Goal: Check status: Check status

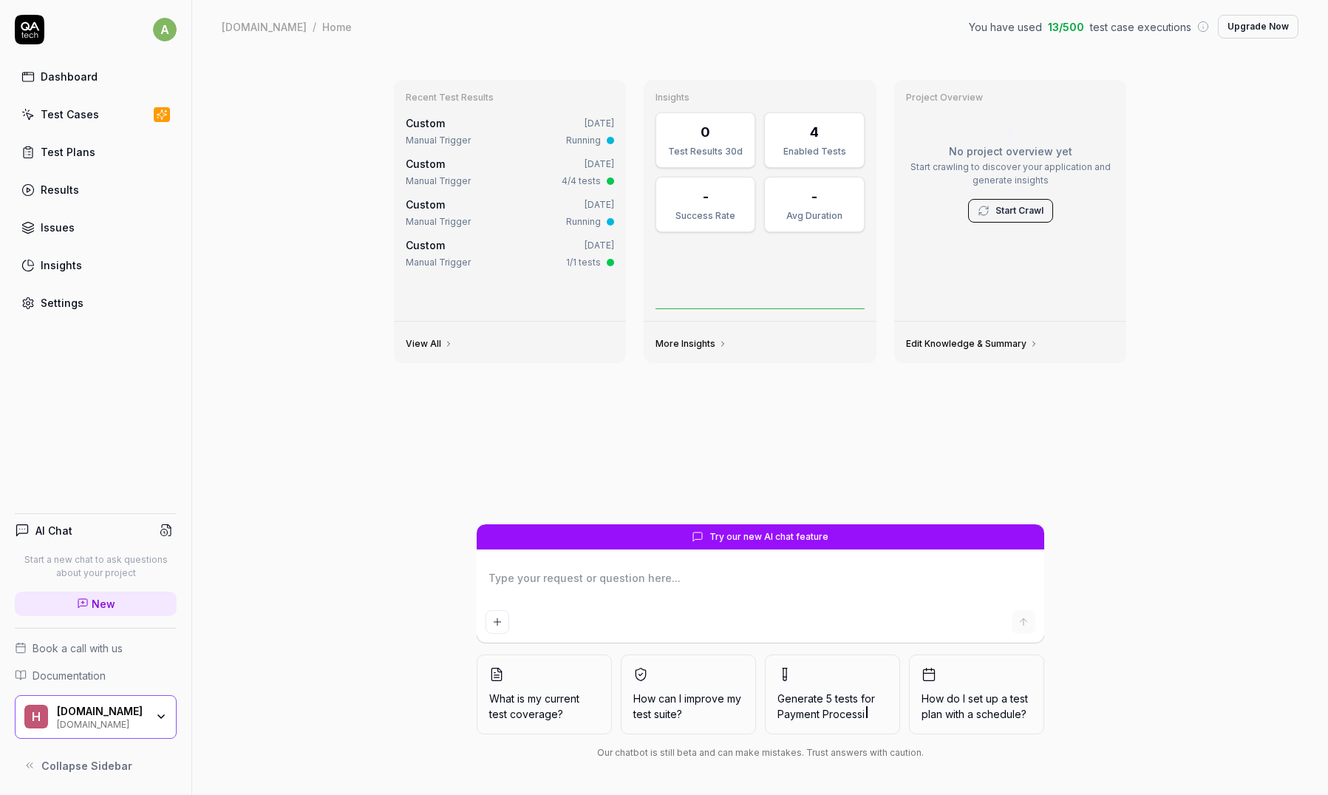
click at [286, 100] on div "Recent Test Results Custom [DATE] Manual Trigger Running Custom [DATE] Manual T…" at bounding box center [760, 423] width 1136 height 741
click at [285, 111] on div "Recent Test Results Custom [DATE] Manual Trigger Running Custom [DATE] Manual T…" at bounding box center [760, 423] width 1136 height 741
click at [288, 147] on div "Recent Test Results Custom [DATE] Manual Trigger Running Custom [DATE] Manual T…" at bounding box center [760, 423] width 1136 height 741
click at [289, 140] on div "Recent Test Results Custom [DATE] Manual Trigger Running Custom [DATE] Manual T…" at bounding box center [760, 423] width 1136 height 741
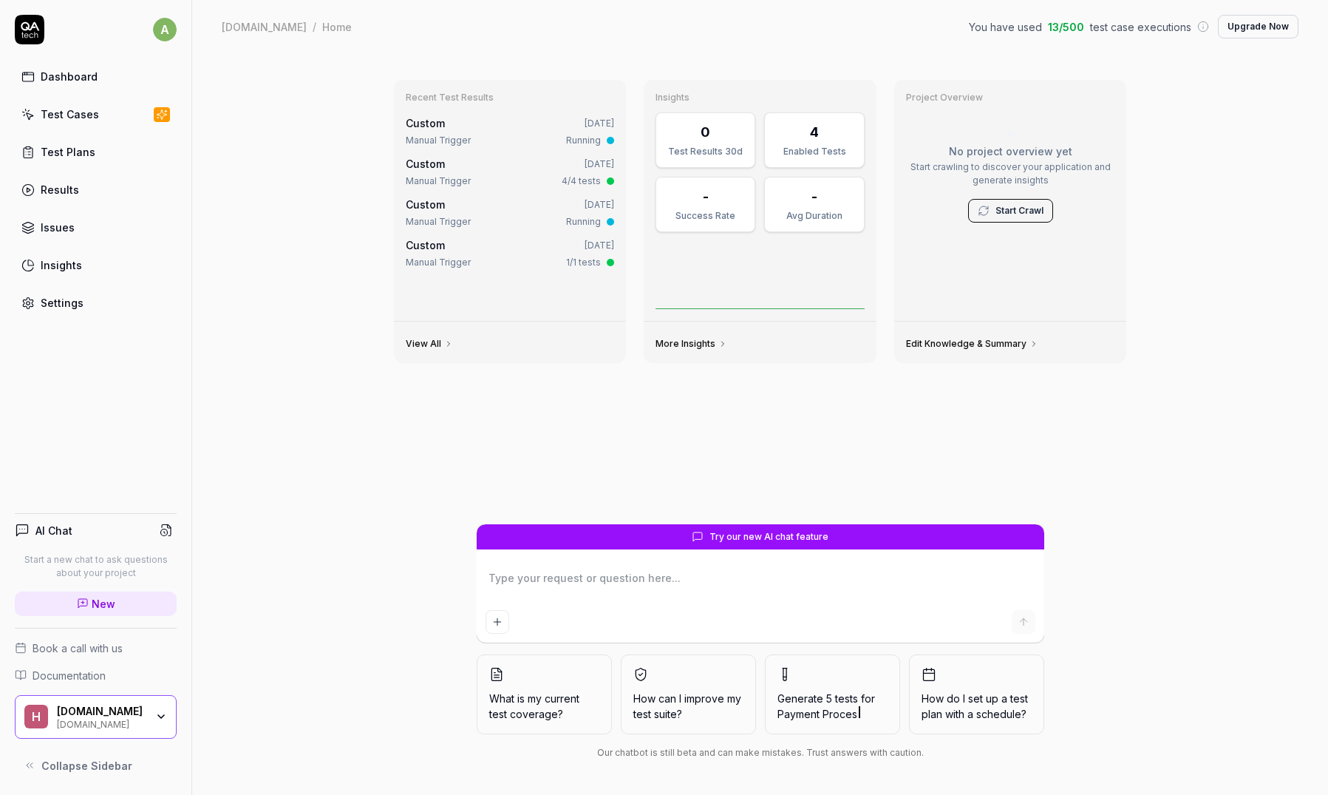
click at [1206, 241] on div "Recent Test Results Custom [DATE] Manual Trigger Running Custom [DATE] Manual T…" at bounding box center [760, 423] width 1136 height 741
click at [969, 67] on div "Recent Test Results Custom [DATE] Manual Trigger Running Custom [DATE] Manual T…" at bounding box center [760, 423] width 1136 height 741
click at [657, 54] on div "Recent Test Results Custom [DATE] Manual Trigger Running Custom [DATE] Manual T…" at bounding box center [760, 423] width 1136 height 741
click at [257, 137] on div "Recent Test Results Custom [DATE] Manual Trigger Running Custom [DATE] Manual T…" at bounding box center [760, 423] width 1136 height 741
type textarea "*"
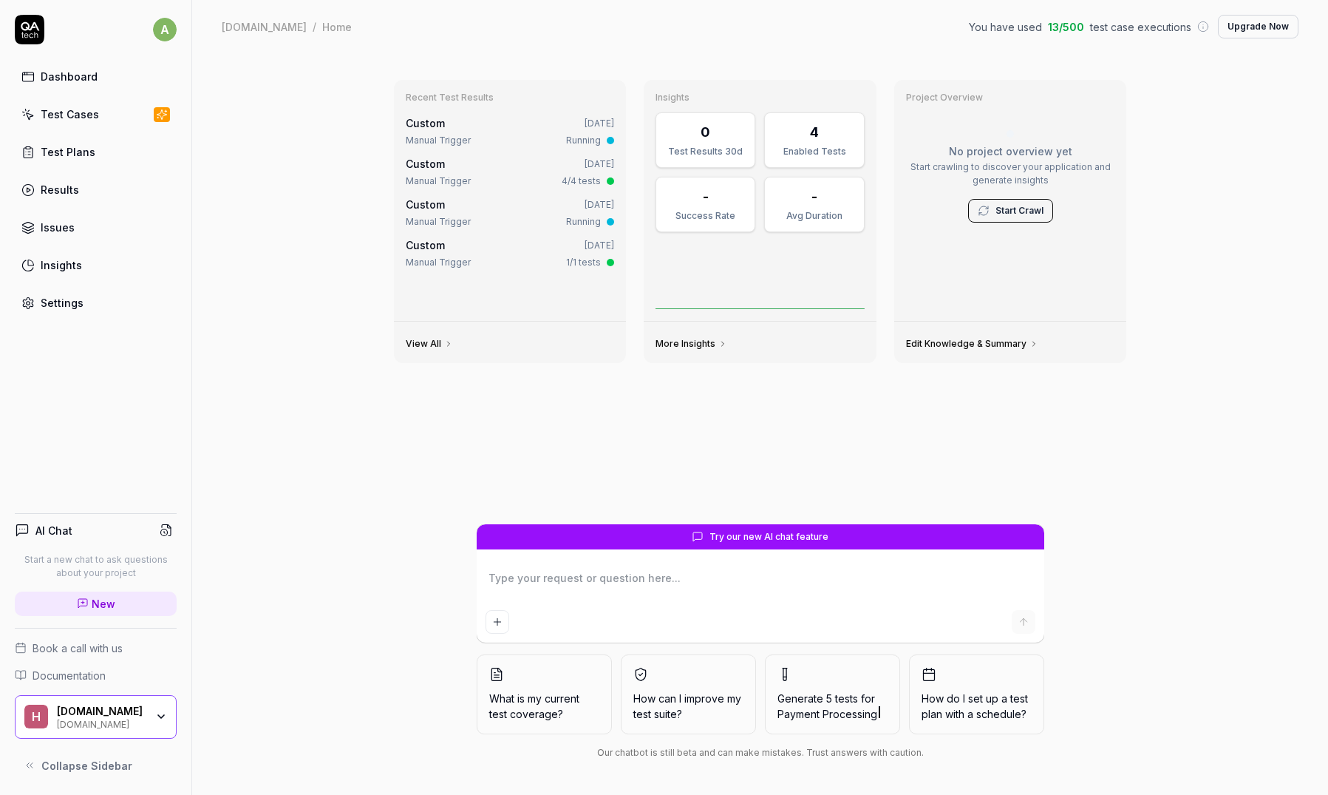
click at [86, 112] on div "Test Cases" at bounding box center [70, 114] width 58 height 16
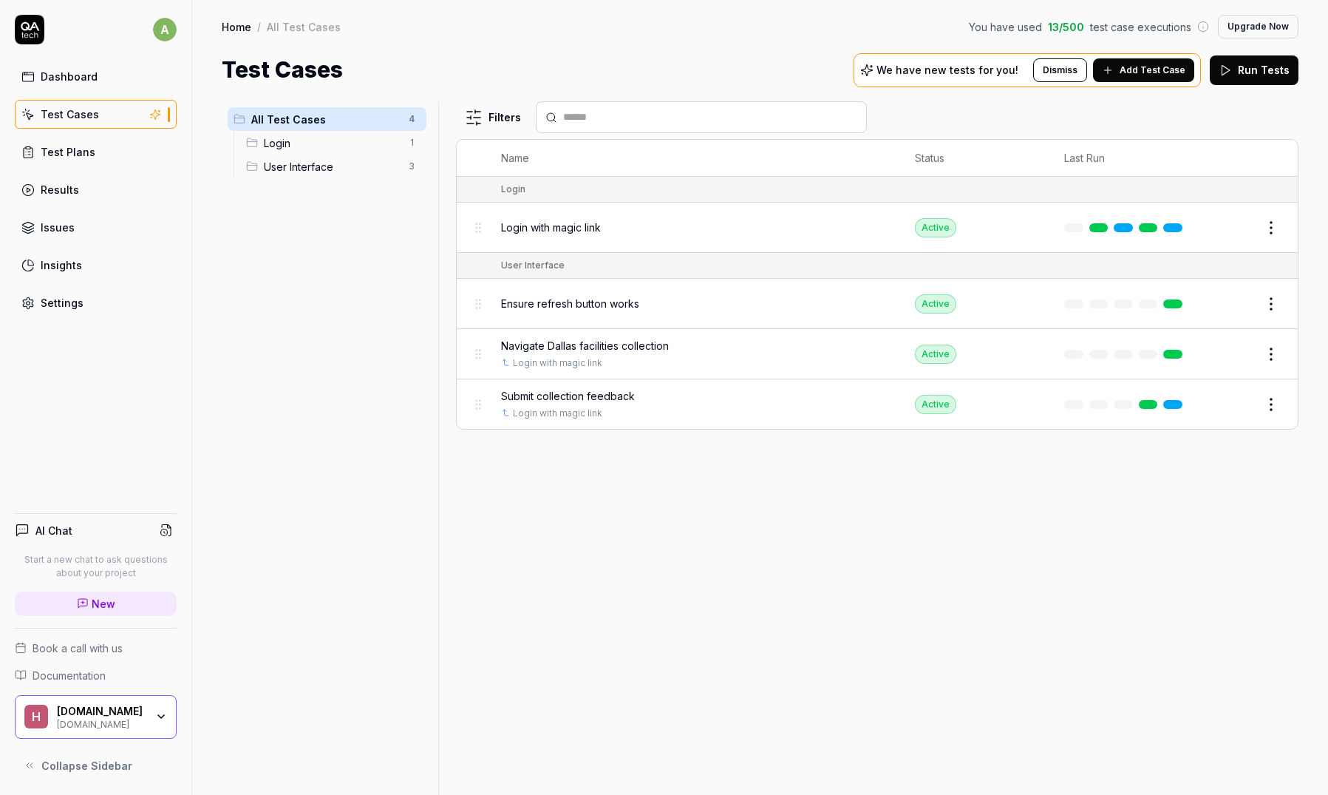
click at [287, 235] on div "All Test Cases 4 Login 1 User Interface 3" at bounding box center [327, 439] width 211 height 676
drag, startPoint x: 351, startPoint y: 358, endPoint x: 664, endPoint y: 78, distance: 419.3
click at [654, 90] on div "All Test Cases 4 Login 1 User Interface 3 Filters Name Status Last Run Login Lo…" at bounding box center [760, 440] width 1136 height 708
click at [666, 75] on div "Test Cases We have new tests for you! Dismiss Add Test Case Run Tests" at bounding box center [760, 69] width 1077 height 33
drag, startPoint x: 872, startPoint y: 631, endPoint x: 627, endPoint y: 56, distance: 624.6
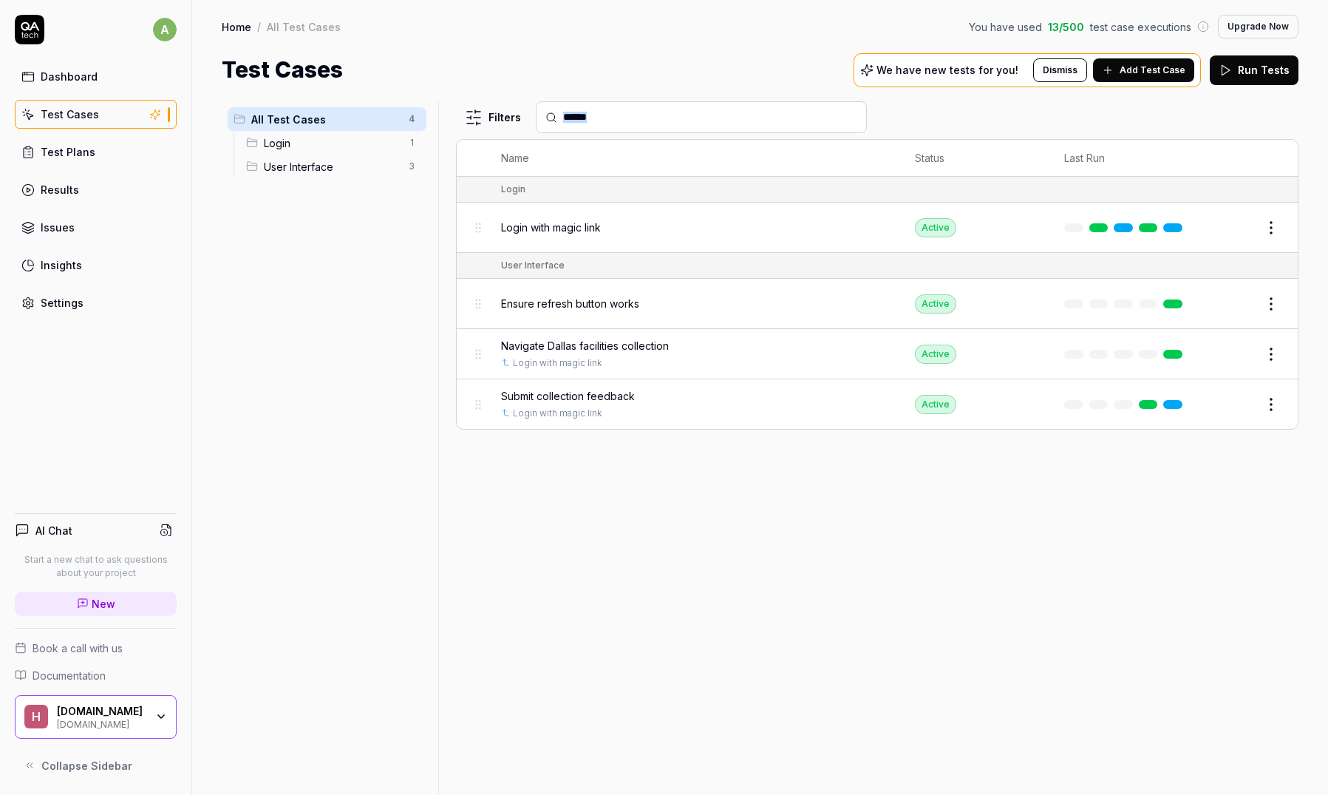
click at [634, 68] on div "Home / All Test Cases You have used 13 / 500 test case executions Upgrade Now H…" at bounding box center [760, 397] width 1136 height 795
click at [943, 632] on div "Filters Name Status Last Run Login Login with magic link Active Edit User Inter…" at bounding box center [877, 447] width 843 height 693
click at [413, 326] on div "All Test Cases 4 Login 1 User Interface 3" at bounding box center [327, 439] width 211 height 676
drag, startPoint x: 323, startPoint y: 256, endPoint x: 835, endPoint y: 597, distance: 615.7
click at [835, 597] on div "All Test Cases 4 Login 1 User Interface 3 Filters Name Status Last Run Login Lo…" at bounding box center [760, 447] width 1077 height 693
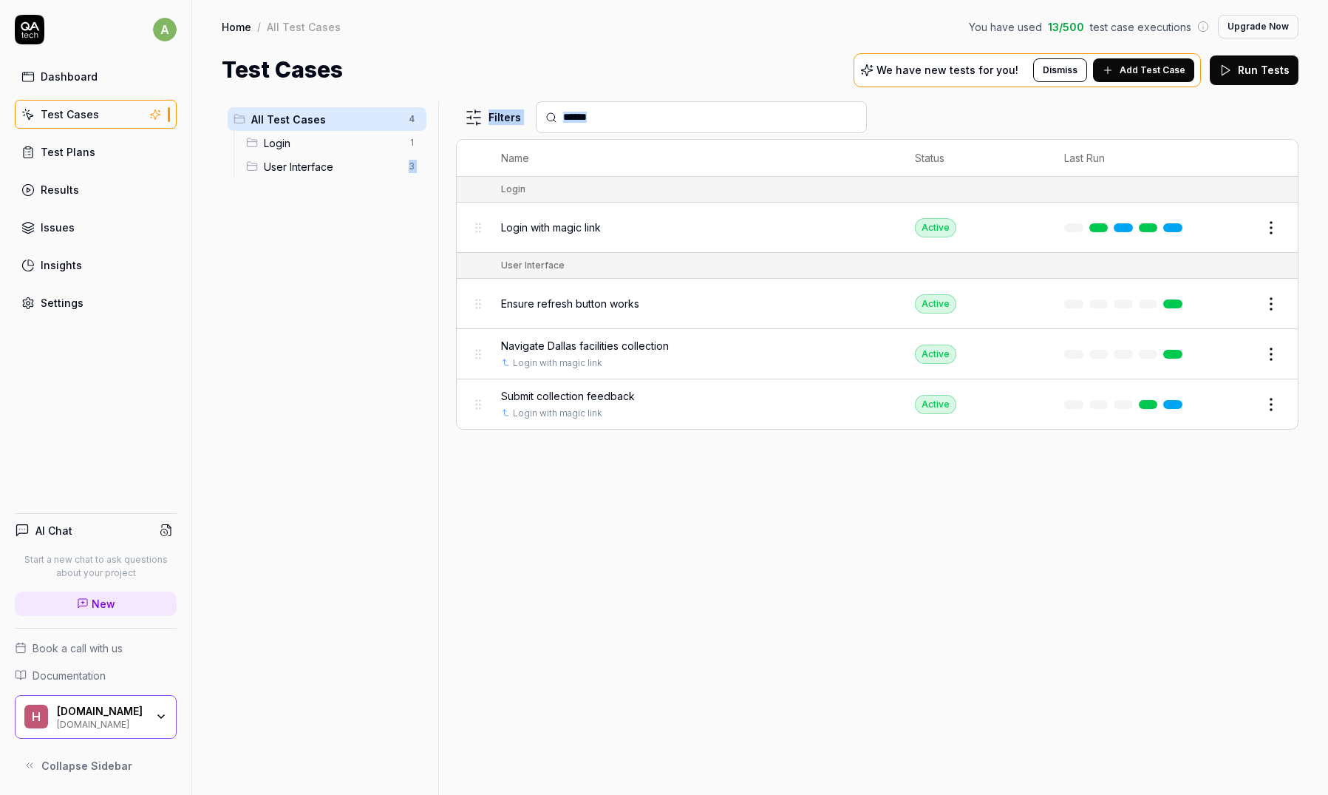
click at [835, 597] on div "Filters Name Status Last Run Login Login with magic link Active Edit User Inter…" at bounding box center [877, 447] width 843 height 693
click at [843, 566] on div "Filters Name Status Last Run Login Login with magic link Active Edit User Inter…" at bounding box center [877, 447] width 843 height 693
click at [781, 492] on div "Filters Name Status Last Run Login Login with magic link Active Edit User Inter…" at bounding box center [877, 447] width 843 height 693
click at [720, 520] on div "Filters Name Status Last Run Login Login with magic link Active Edit User Inter…" at bounding box center [877, 447] width 843 height 693
click at [325, 342] on div "All Test Cases 4 Login 1 User Interface 3" at bounding box center [327, 439] width 211 height 676
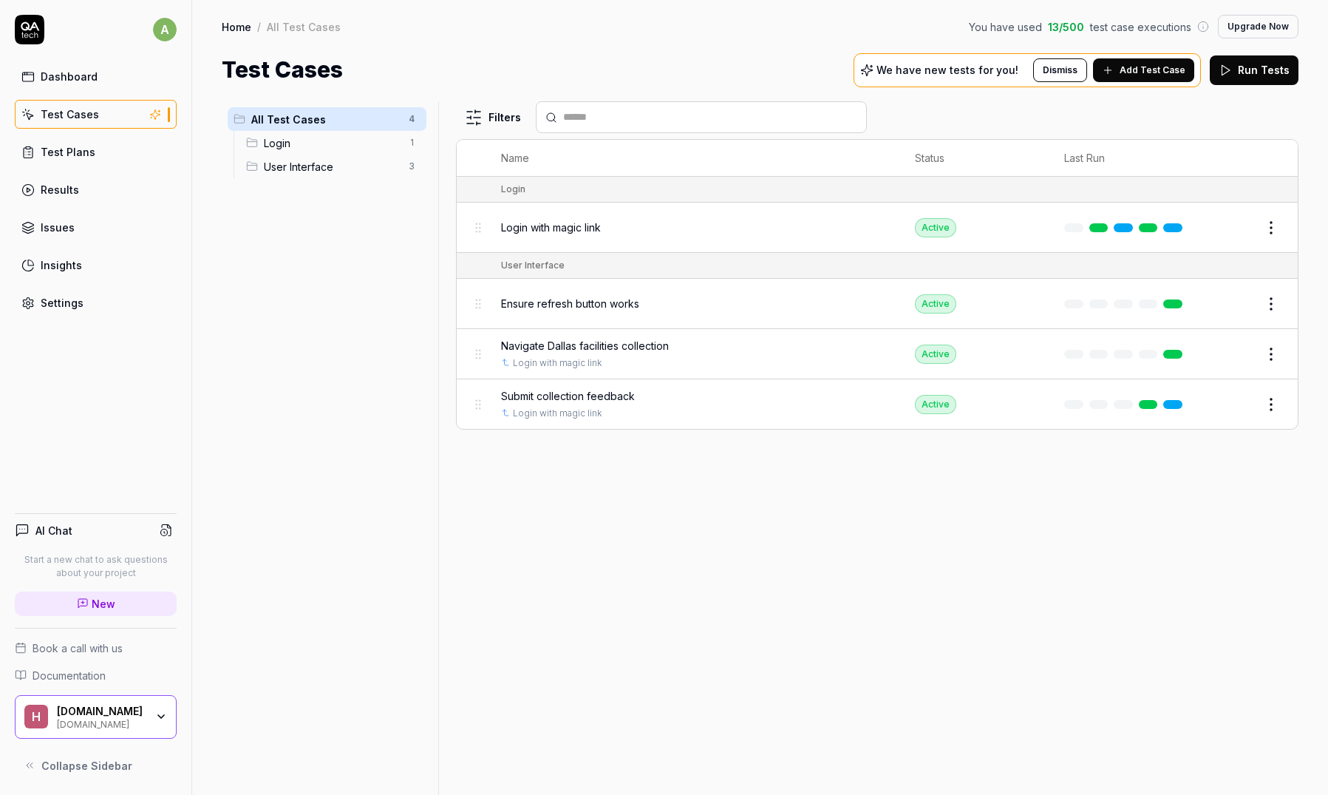
click at [318, 137] on span "Login" at bounding box center [332, 143] width 136 height 16
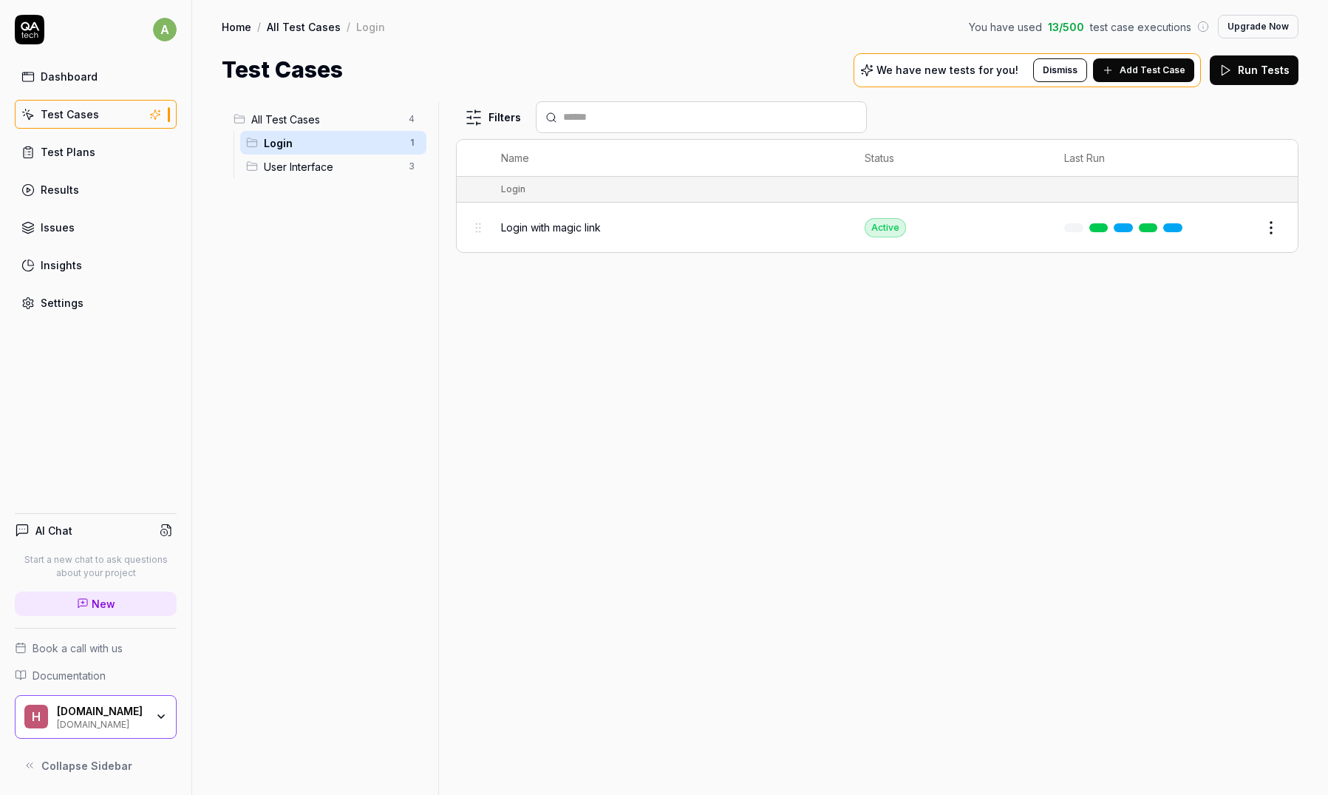
click at [1266, 224] on html "a Dashboard Test Cases Test Plans Results Issues Insights Settings AI Chat Star…" at bounding box center [664, 397] width 1328 height 795
click at [1192, 282] on div "Run Test" at bounding box center [1210, 287] width 140 height 33
click at [1258, 753] on button "View run" at bounding box center [1254, 756] width 64 height 30
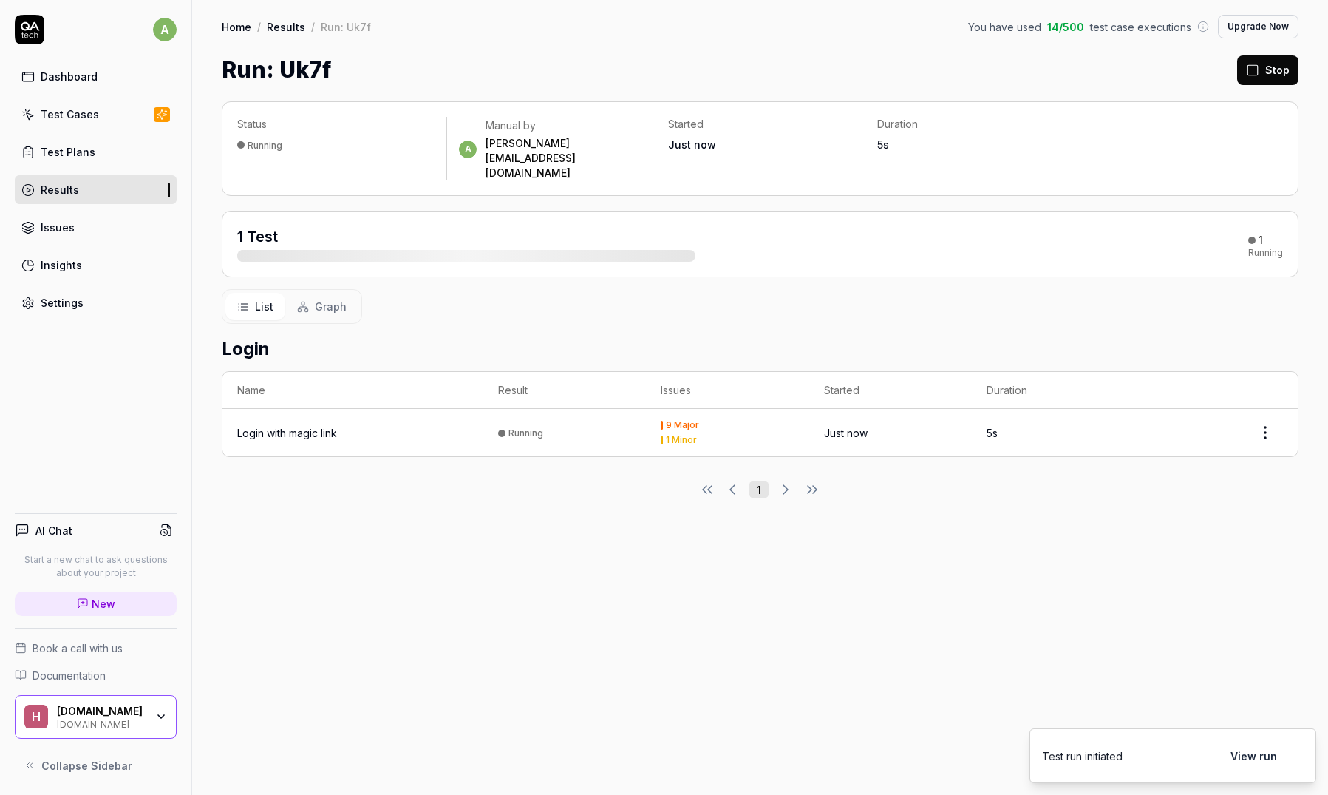
click at [770, 57] on div "Run: Uk7f Stop" at bounding box center [760, 69] width 1077 height 33
click at [721, 289] on div "List Graph" at bounding box center [760, 306] width 1077 height 35
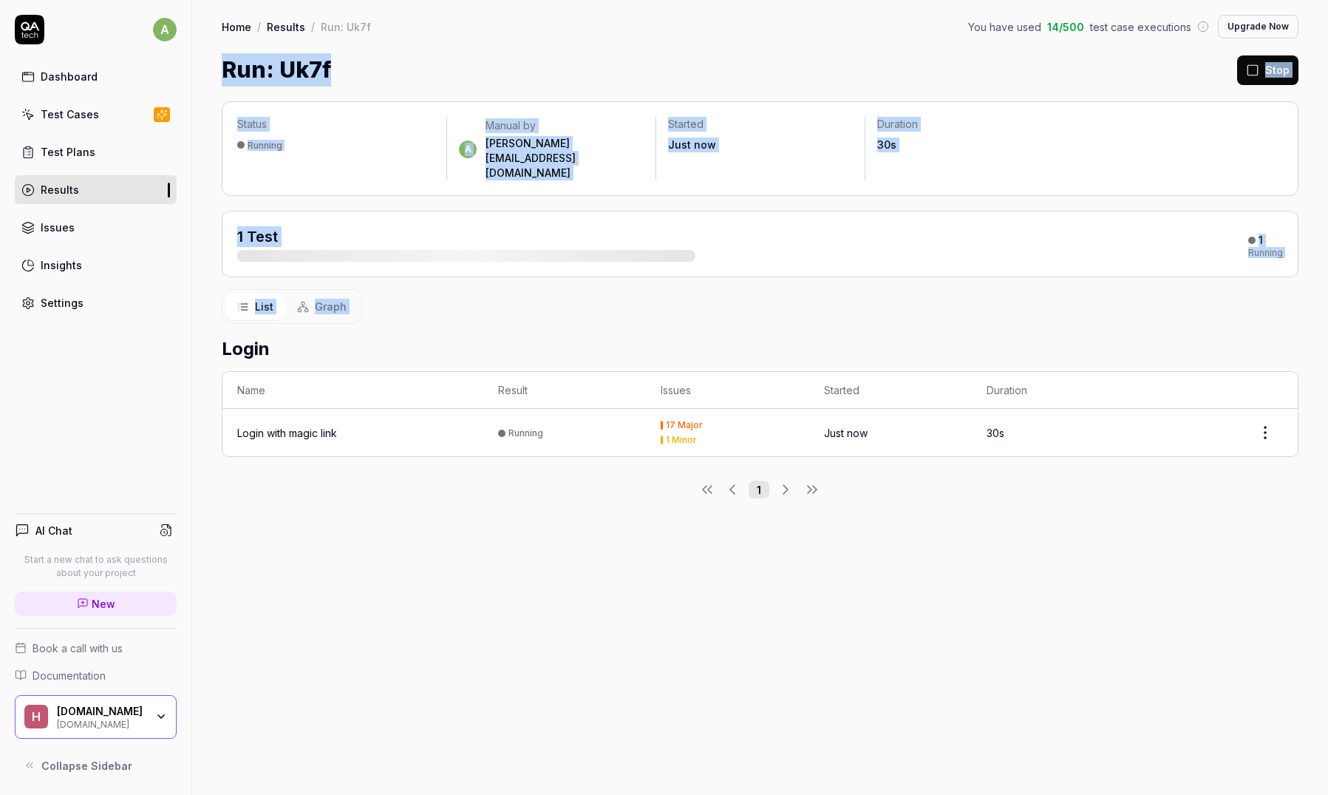
drag, startPoint x: 723, startPoint y: 301, endPoint x: 657, endPoint y: 38, distance: 271.3
click at [656, 46] on div "Home / Results / Run: Uk7f You have used 14 / 500 test case executions Upgrade …" at bounding box center [760, 397] width 1136 height 795
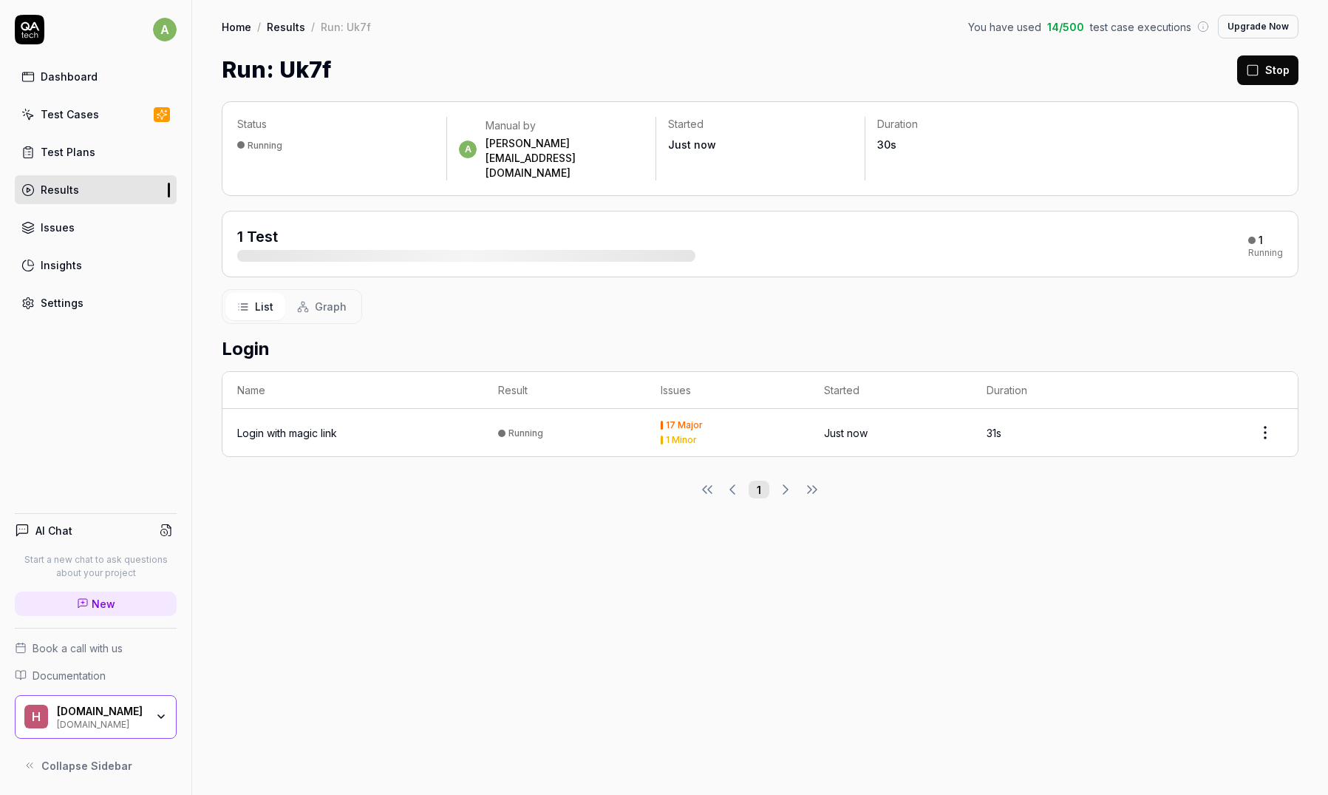
click at [657, 38] on div "Home / Results / Run: Uk7f You have used 14 / 500 test case executions Upgrade …" at bounding box center [760, 27] width 1077 height 24
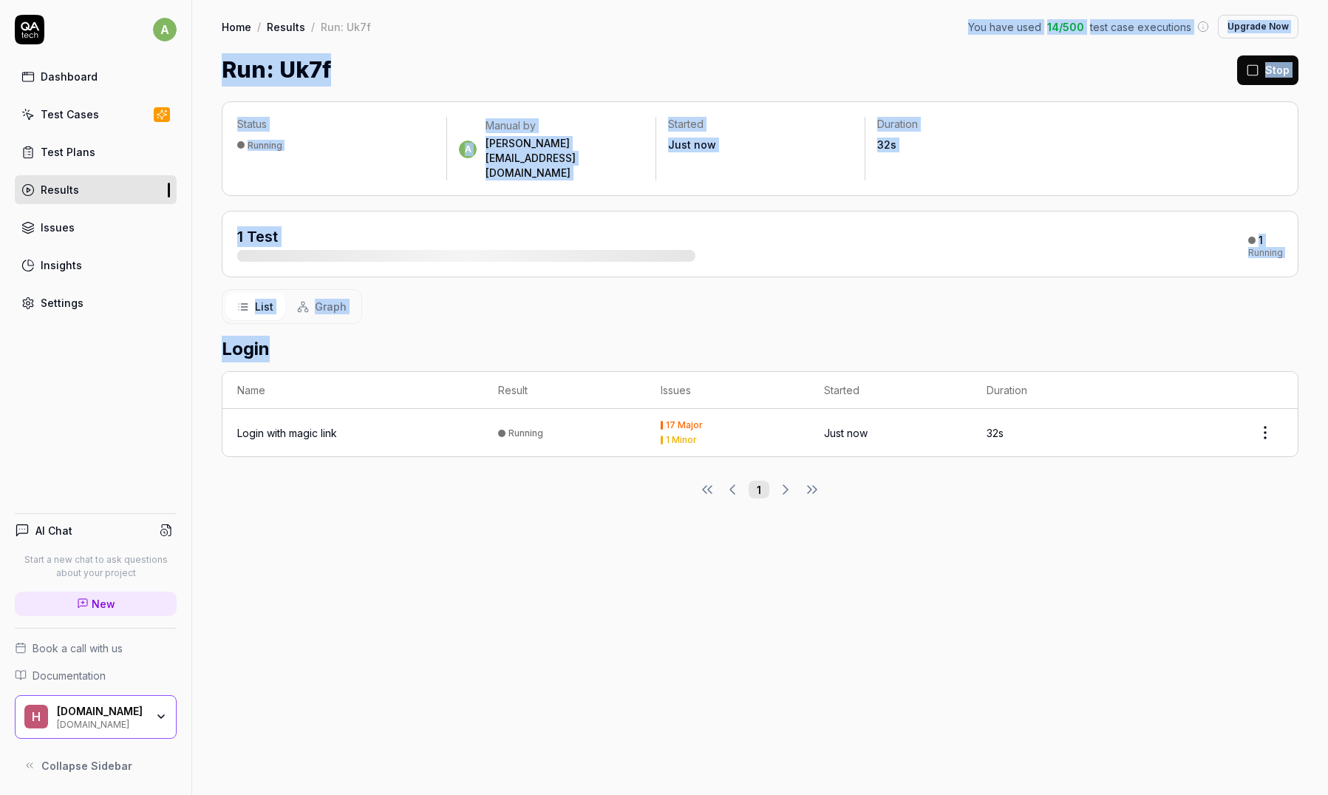
drag, startPoint x: 657, startPoint y: 38, endPoint x: 741, endPoint y: 289, distance: 264.9
click at [747, 313] on div "Home / Results / Run: Uk7f You have used 14 / 500 test case executions Upgrade …" at bounding box center [760, 397] width 1136 height 795
click at [741, 289] on div "List Graph" at bounding box center [760, 306] width 1077 height 35
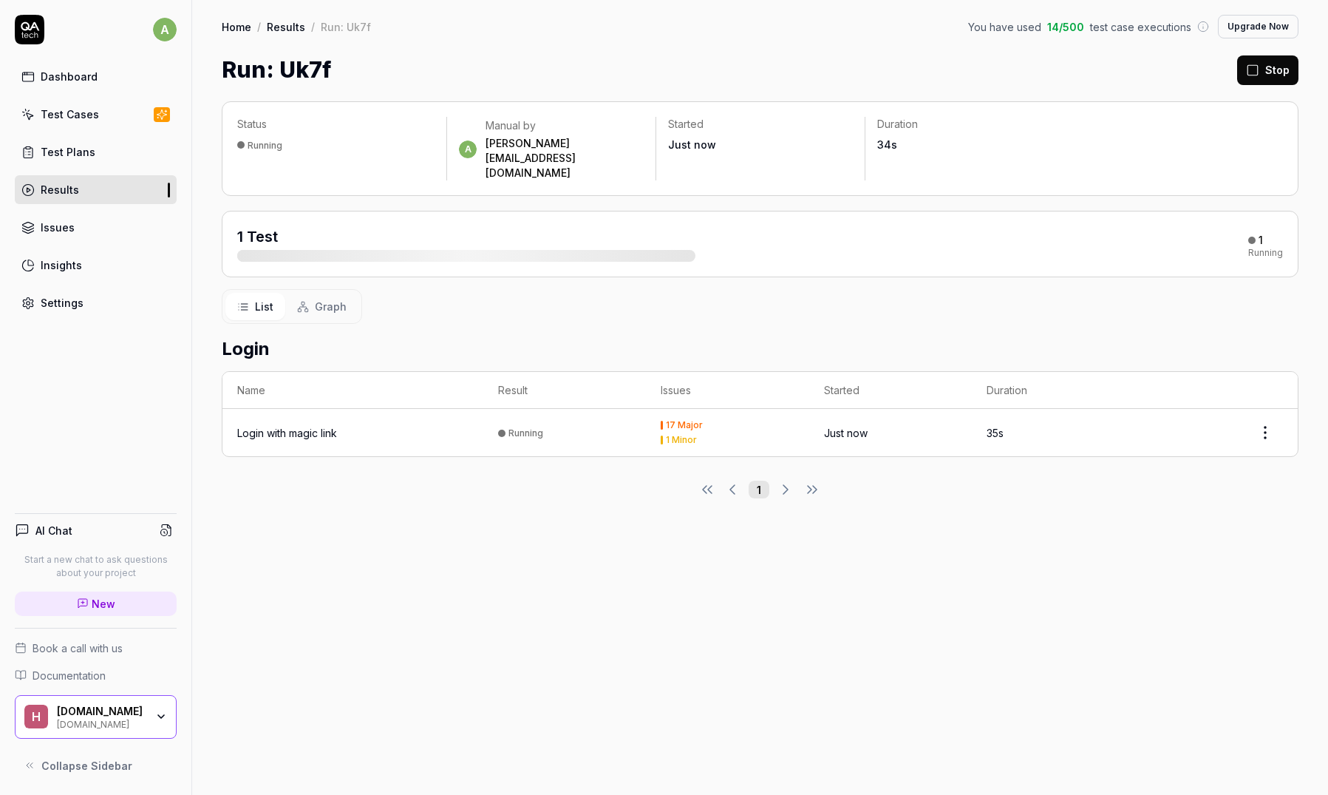
click at [449, 291] on div "List Graph" at bounding box center [760, 306] width 1077 height 35
click at [452, 289] on div "List Graph" at bounding box center [760, 306] width 1077 height 35
click at [877, 480] on div "1" at bounding box center [760, 489] width 1077 height 18
click at [929, 578] on div "Status Running a Manual by [PERSON_NAME][EMAIL_ADDRESS][DOMAIN_NAME] Started Ju…" at bounding box center [760, 440] width 1136 height 708
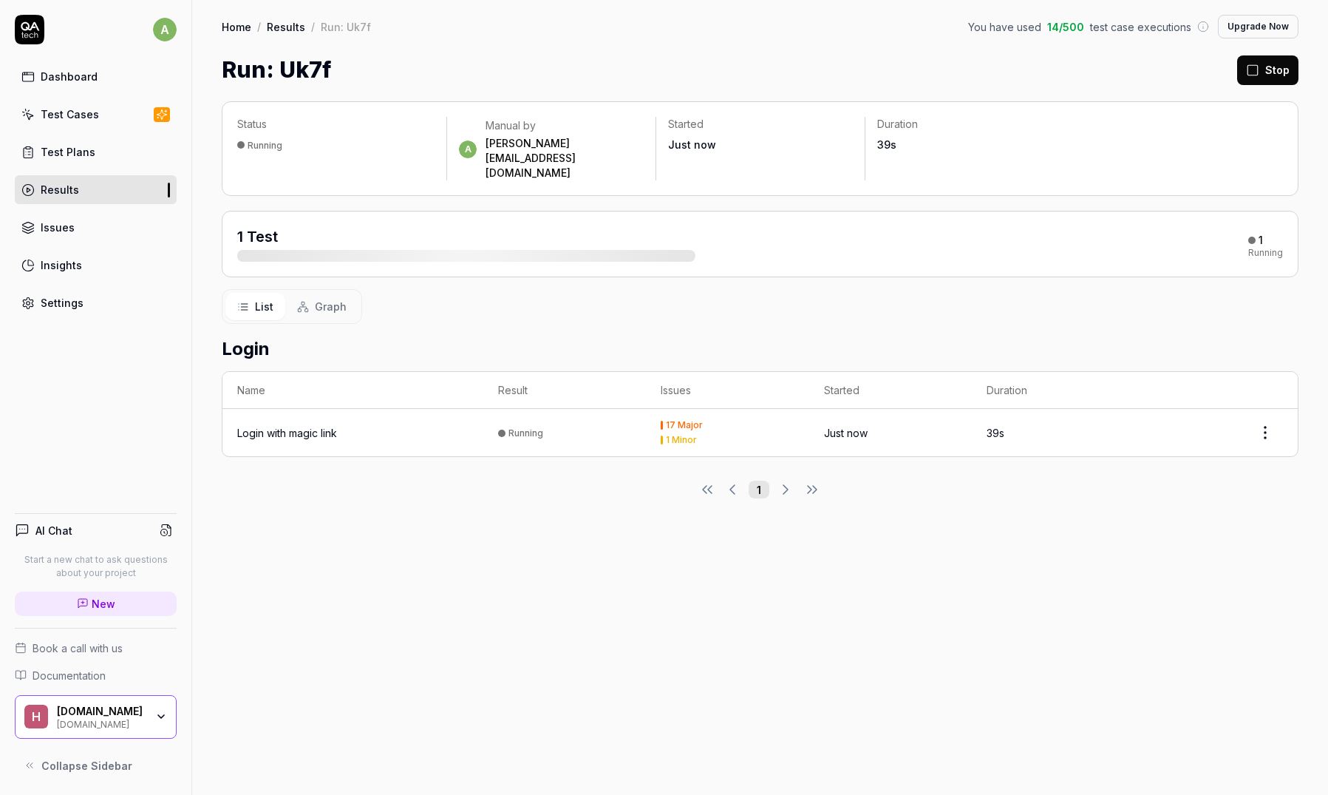
click at [1006, 614] on div "Status Running a Manual by [PERSON_NAME][EMAIL_ADDRESS][DOMAIN_NAME] Started Ju…" at bounding box center [760, 440] width 1136 height 708
drag, startPoint x: 1030, startPoint y: 636, endPoint x: 634, endPoint y: 281, distance: 532.4
click at [634, 281] on div "Status Running a Manual by [PERSON_NAME][EMAIL_ADDRESS][DOMAIN_NAME] Started Ju…" at bounding box center [760, 440] width 1136 height 708
click at [740, 324] on div "Login Name Result Issues Started Duration Login with magic link Running 17 Majo…" at bounding box center [760, 390] width 1077 height 133
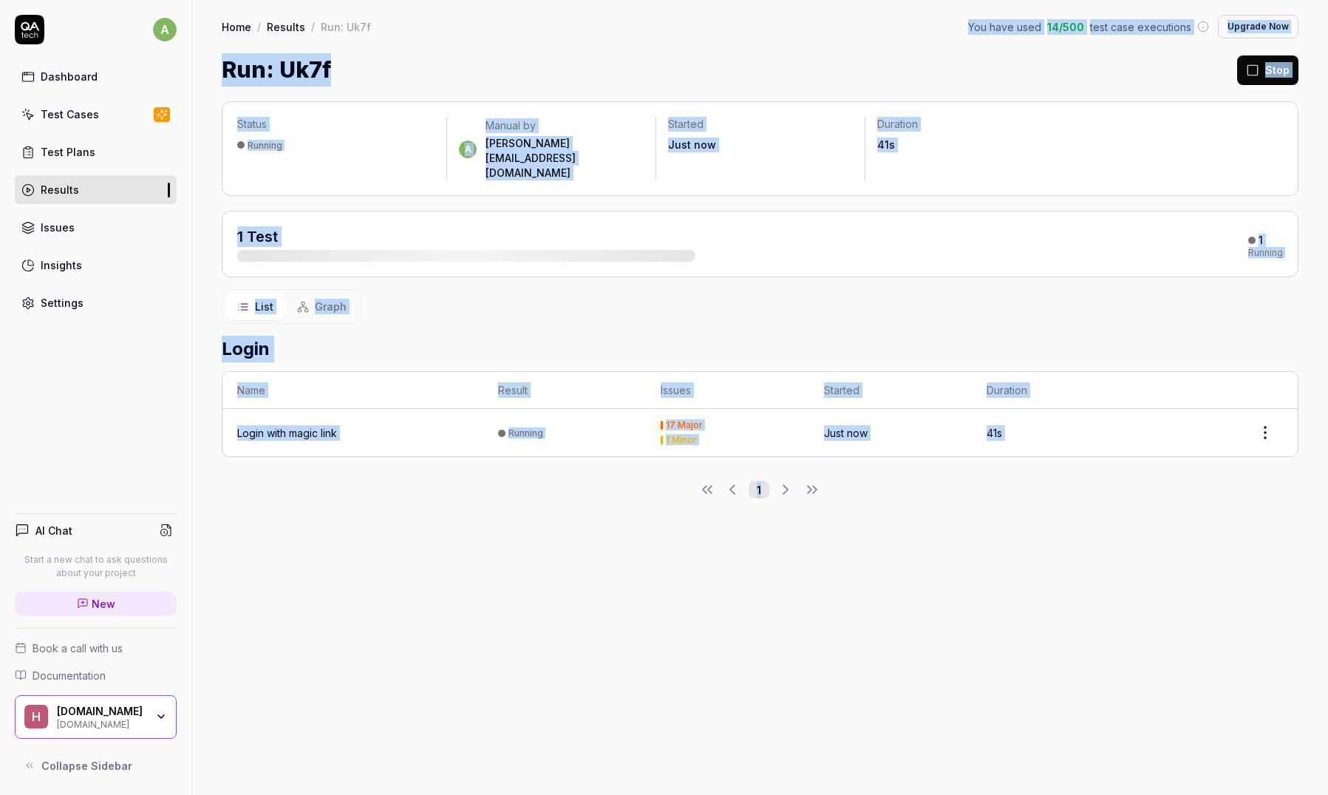
drag, startPoint x: 1047, startPoint y: 611, endPoint x: 485, endPoint y: 33, distance: 806.6
click at [480, 26] on div "Home / Results / Run: Uk7f You have used 14 / 500 test case executions Upgrade …" at bounding box center [760, 397] width 1136 height 795
click at [820, 293] on div "List Graph" at bounding box center [760, 306] width 1077 height 35
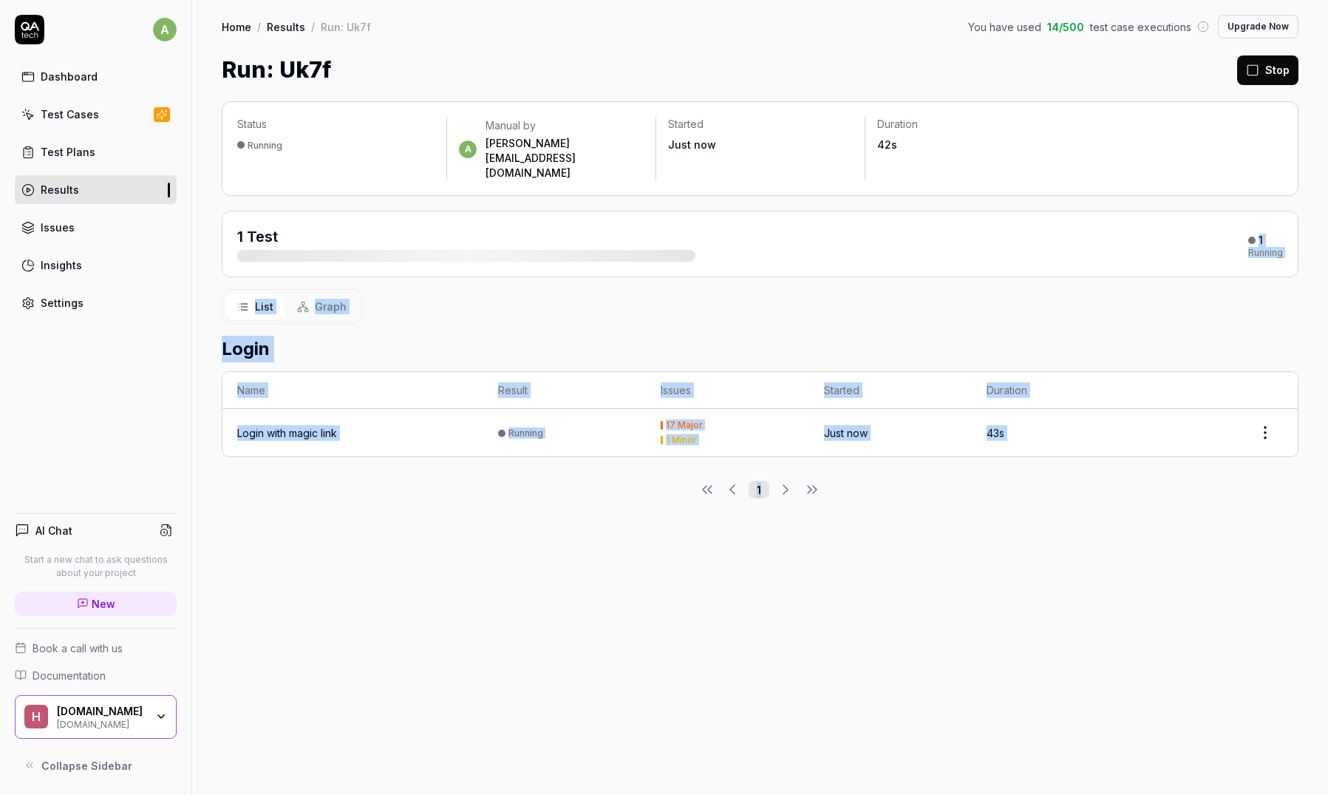
drag, startPoint x: 732, startPoint y: 229, endPoint x: 648, endPoint y: 185, distance: 94.6
click at [648, 185] on div "Status Running a Manual by [PERSON_NAME][EMAIL_ADDRESS][DOMAIN_NAME] Started Ju…" at bounding box center [760, 440] width 1136 height 708
click at [777, 291] on div "List Graph" at bounding box center [760, 306] width 1077 height 35
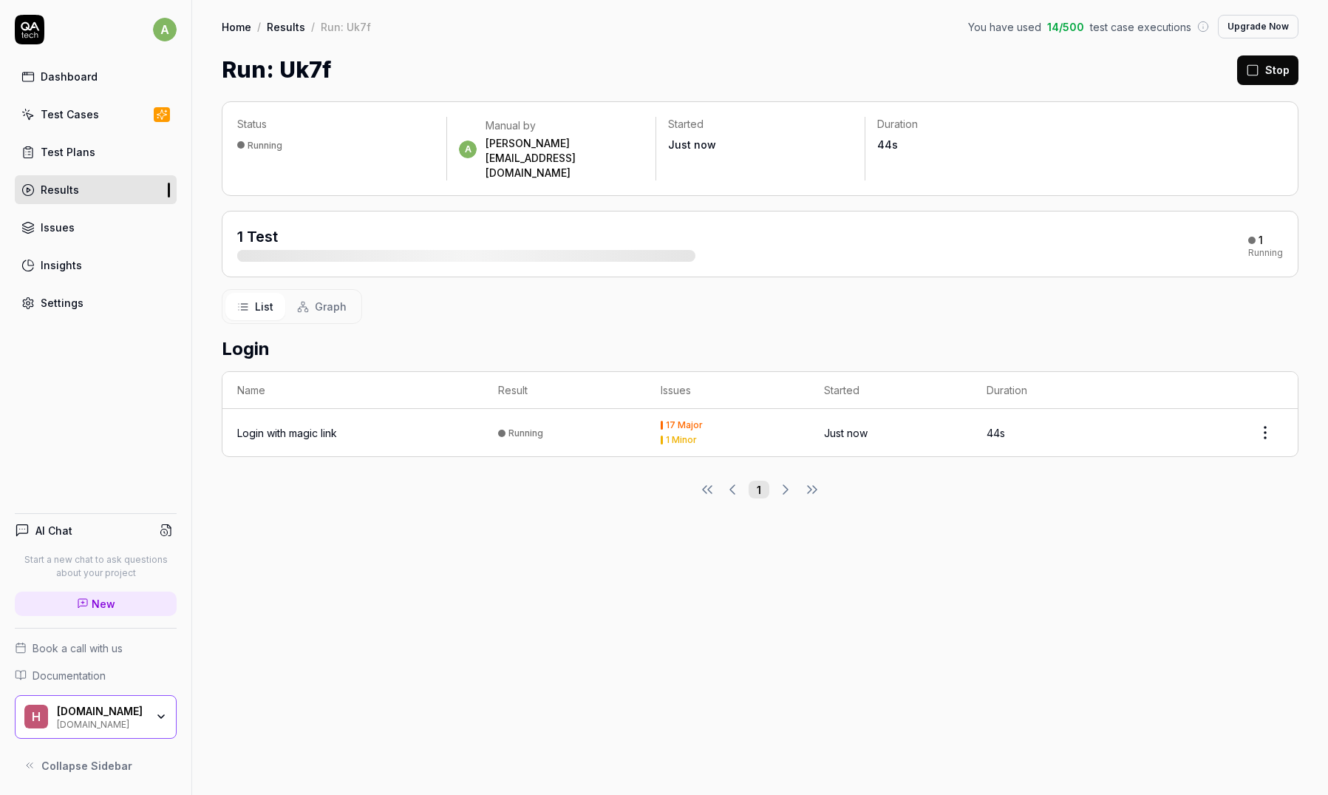
click at [781, 324] on div "Login Name Result Issues Started Duration Login with magic link Running 17 Majo…" at bounding box center [760, 390] width 1077 height 133
click at [721, 52] on div "Home / Results / Run: Uk7f You have used 14 / 500 test case executions Upgrade …" at bounding box center [760, 43] width 1136 height 86
click at [685, 64] on div "Run: Uk7f Stop" at bounding box center [760, 69] width 1077 height 33
click at [687, 82] on div "Run: Uk7f Stop" at bounding box center [760, 69] width 1077 height 33
click at [688, 77] on div "Run: Uk7f Stop" at bounding box center [760, 69] width 1077 height 33
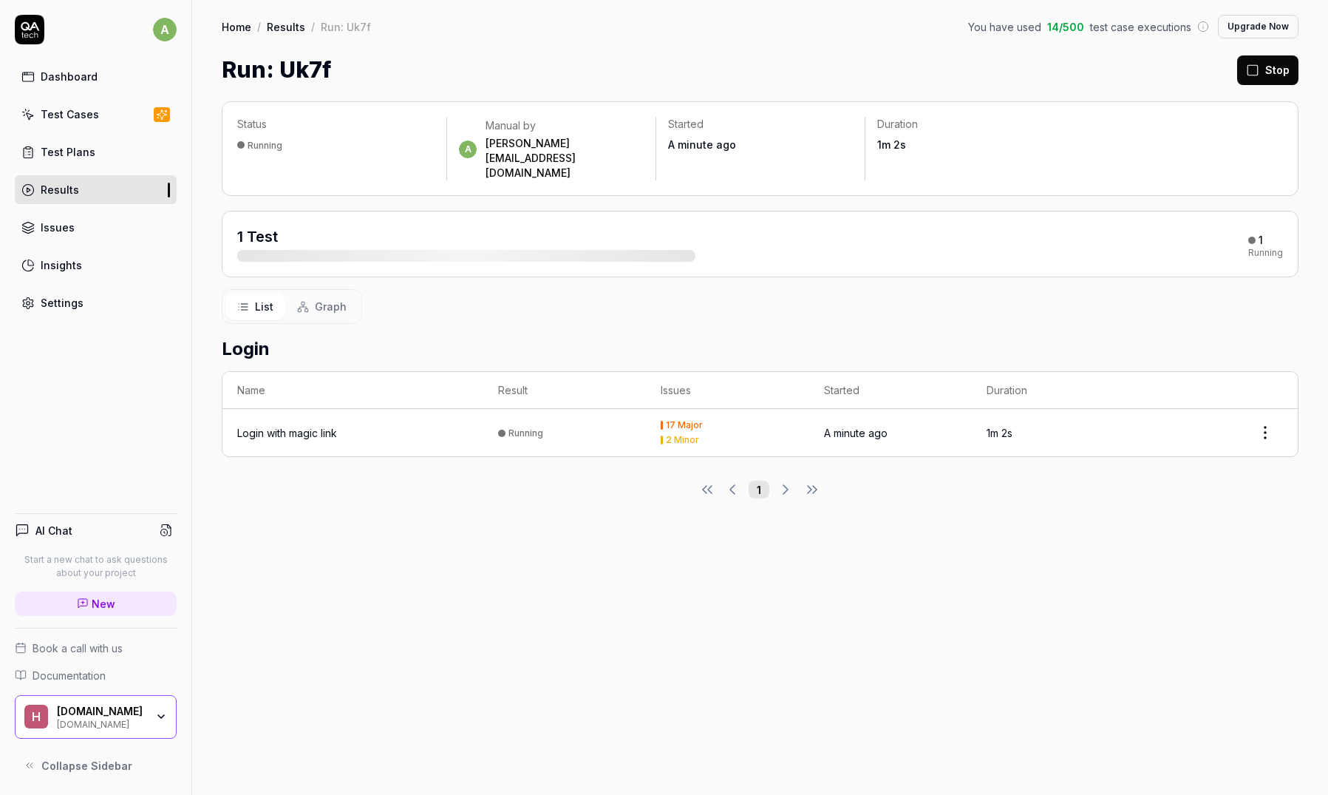
click at [752, 289] on div "List Graph" at bounding box center [760, 306] width 1077 height 35
click at [752, 291] on div "List Graph" at bounding box center [760, 306] width 1077 height 35
click at [753, 289] on div "List Graph" at bounding box center [760, 306] width 1077 height 35
click at [753, 291] on div "List Graph" at bounding box center [760, 306] width 1077 height 35
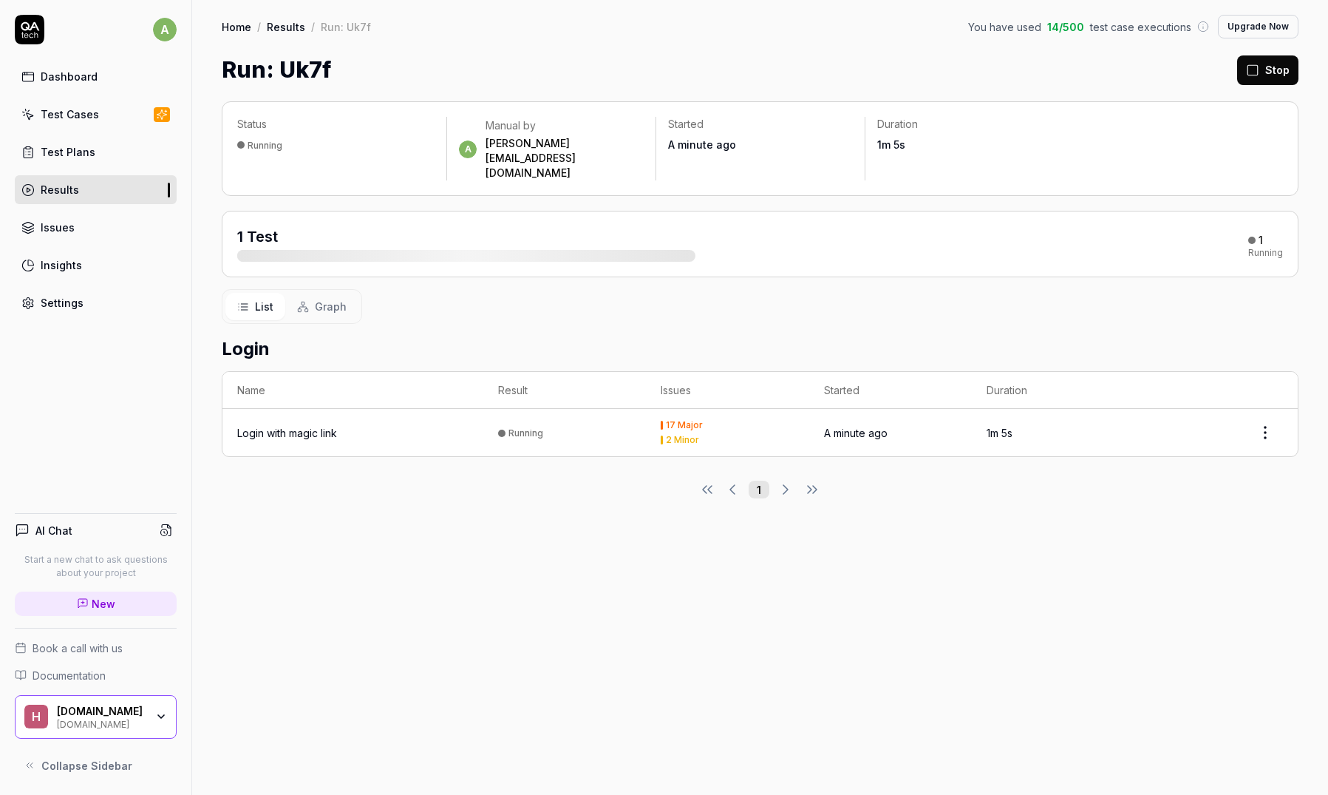
click at [753, 290] on div "List Graph" at bounding box center [760, 306] width 1077 height 35
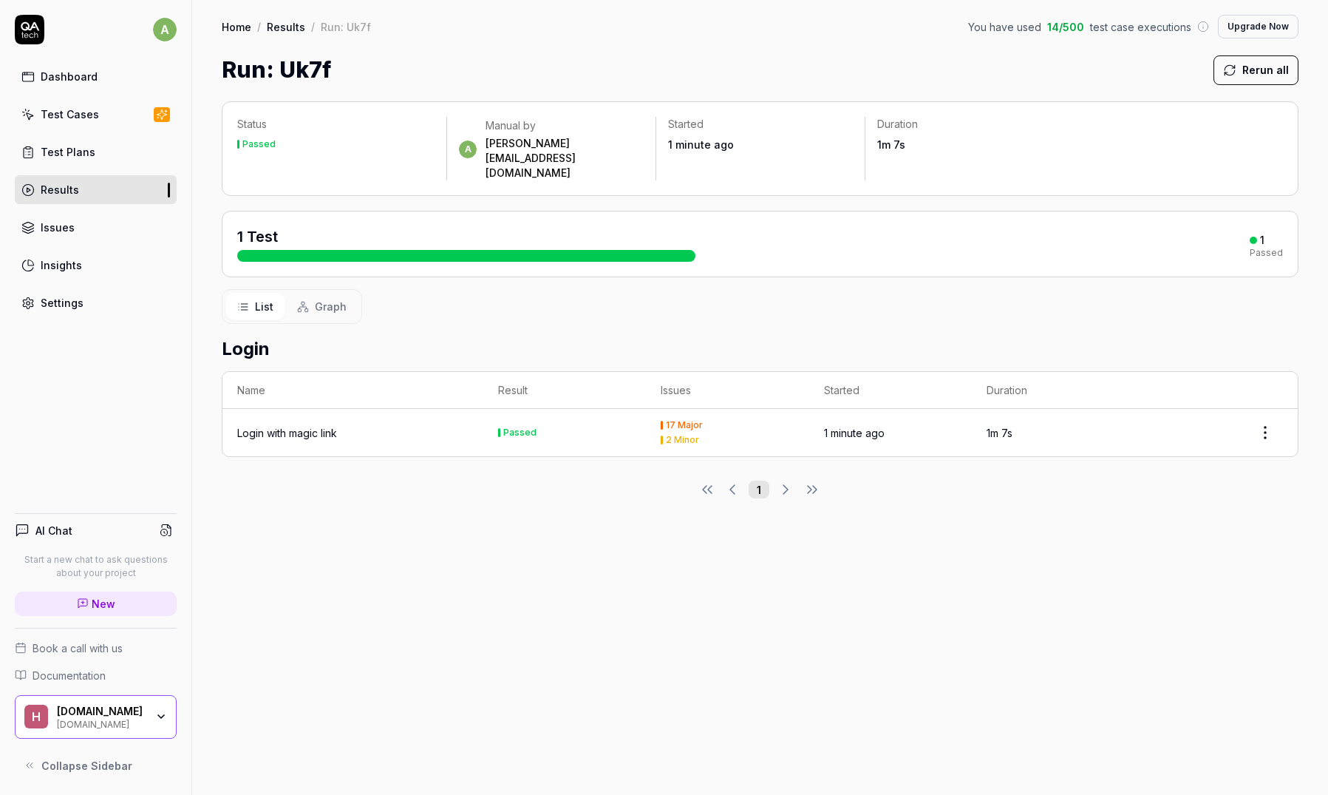
click at [753, 290] on div "List Graph" at bounding box center [760, 306] width 1077 height 35
drag, startPoint x: 632, startPoint y: 270, endPoint x: 626, endPoint y: 287, distance: 18.0
click at [631, 289] on div "List Graph" at bounding box center [760, 306] width 1077 height 35
click at [626, 289] on div "List Graph" at bounding box center [760, 306] width 1077 height 35
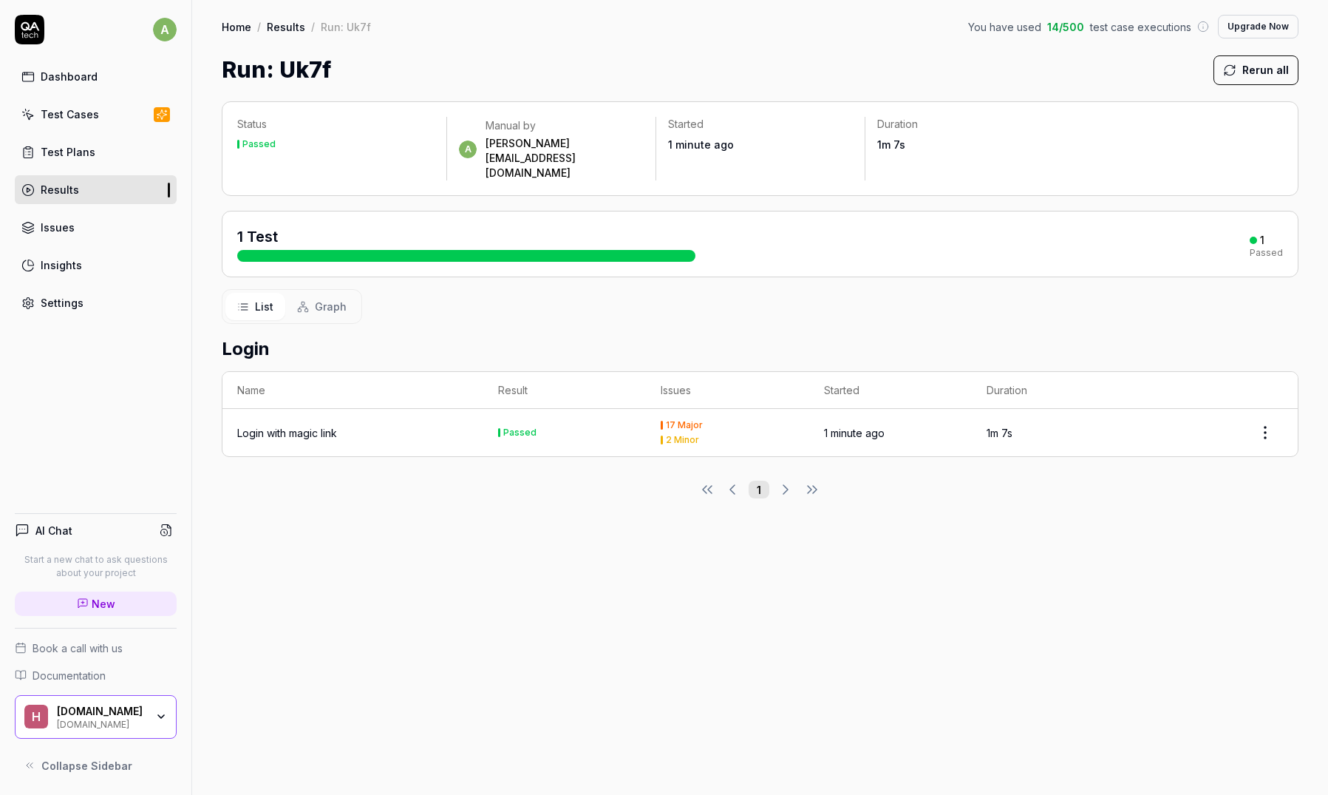
click at [685, 421] on div "17 Major" at bounding box center [684, 425] width 37 height 9
click at [1260, 410] on html "a Dashboard Test Cases Test Plans Results Issues Insights Settings AI Chat Star…" at bounding box center [664, 397] width 1328 height 795
drag, startPoint x: 988, startPoint y: 543, endPoint x: 581, endPoint y: 417, distance: 425.8
click at [988, 543] on html "a Dashboard Test Cases Test Plans Results Issues Insights Settings AI Chat Star…" at bounding box center [664, 397] width 1328 height 795
click at [278, 425] on div "Login with magic link" at bounding box center [287, 433] width 100 height 16
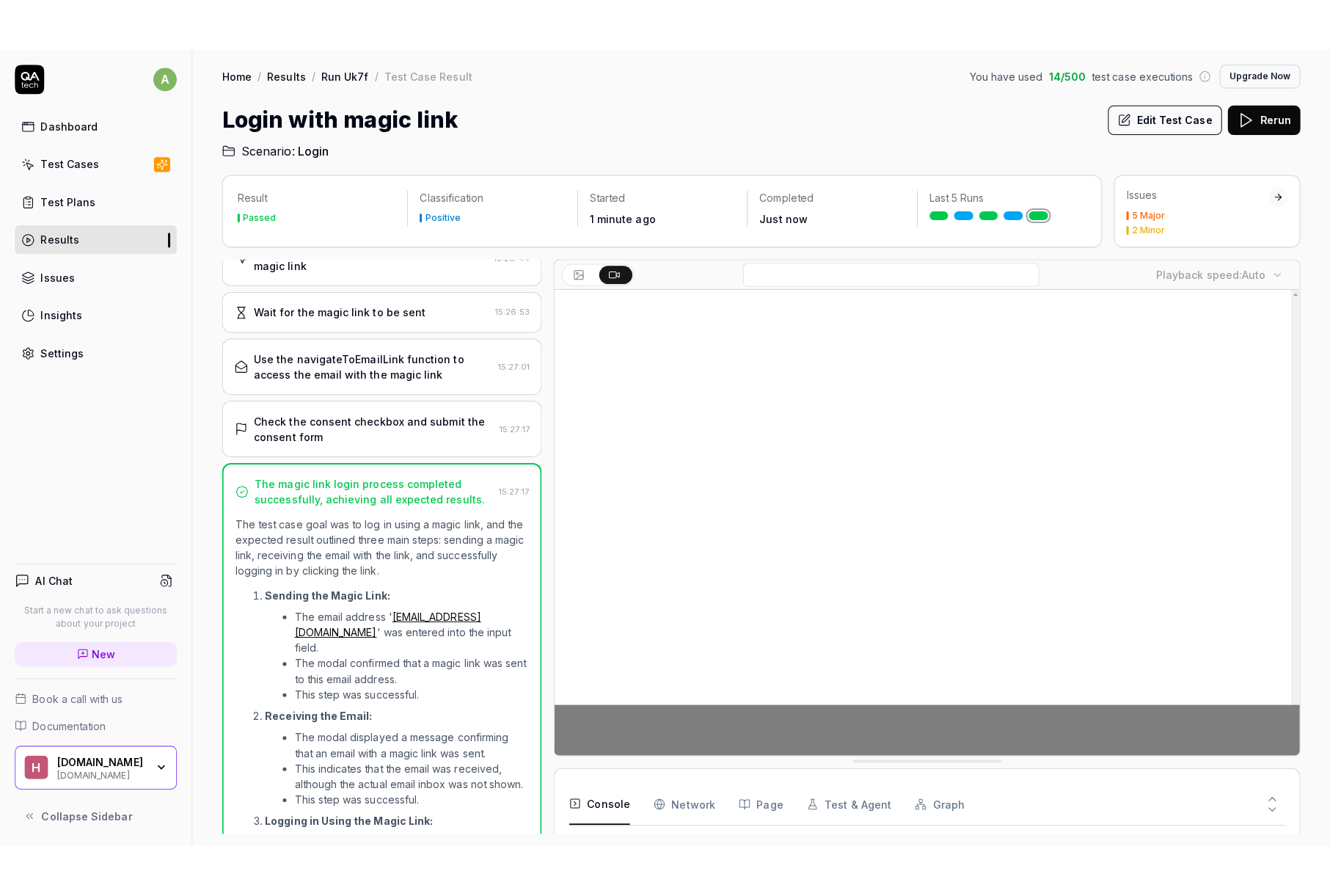
scroll to position [404, 0]
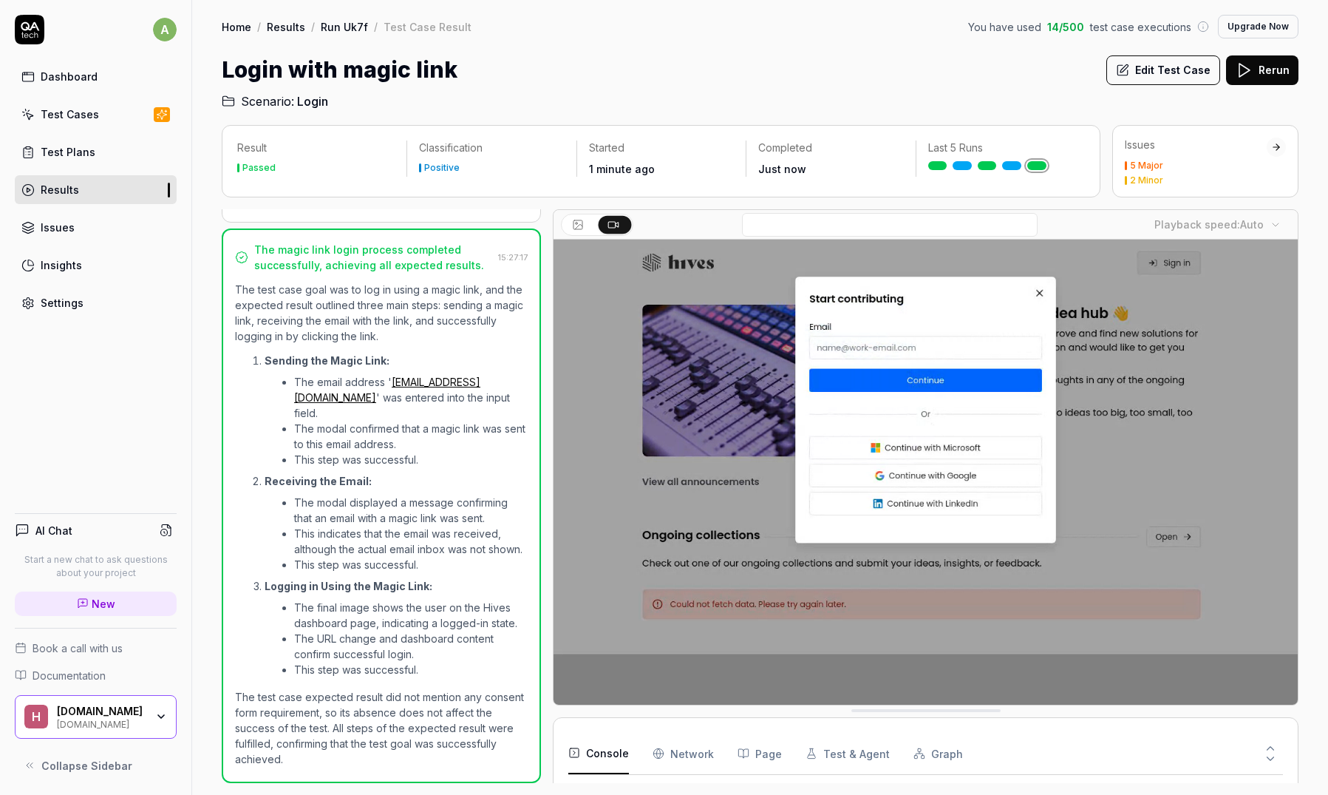
click at [1161, 471] on video at bounding box center [926, 472] width 744 height 465
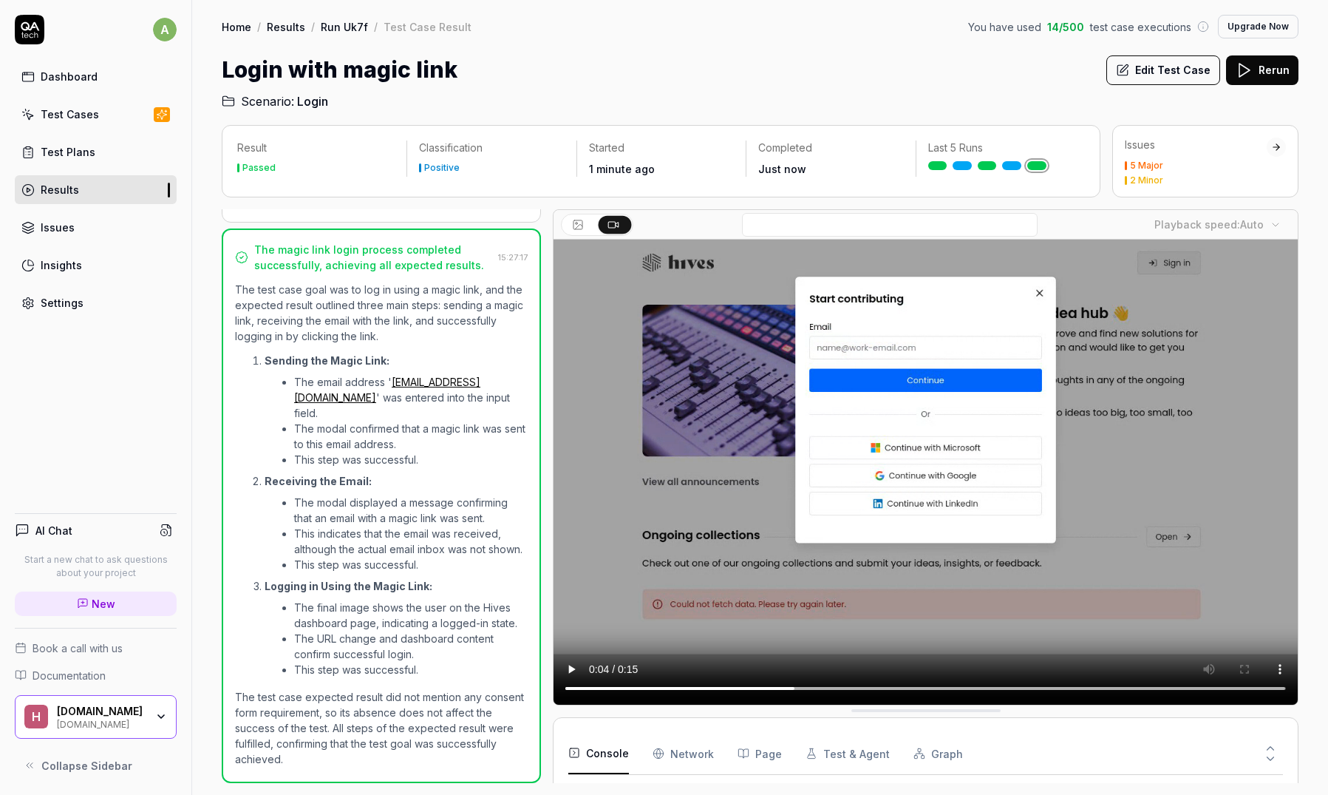
click at [1268, 754] on icon at bounding box center [1270, 758] width 13 height 13
drag, startPoint x: 407, startPoint y: 619, endPoint x: 418, endPoint y: 611, distance: 13.3
click at [407, 619] on li "The final image shows the user on the Hives dashboard page, indicating a logged…" at bounding box center [411, 615] width 234 height 31
click at [553, 512] on div "Open browser 15:26:17 Default [URL][DOMAIN_NAME] Navigate to the sign-in page 1…" at bounding box center [760, 496] width 1077 height 574
click at [544, 517] on div at bounding box center [547, 496] width 12 height 574
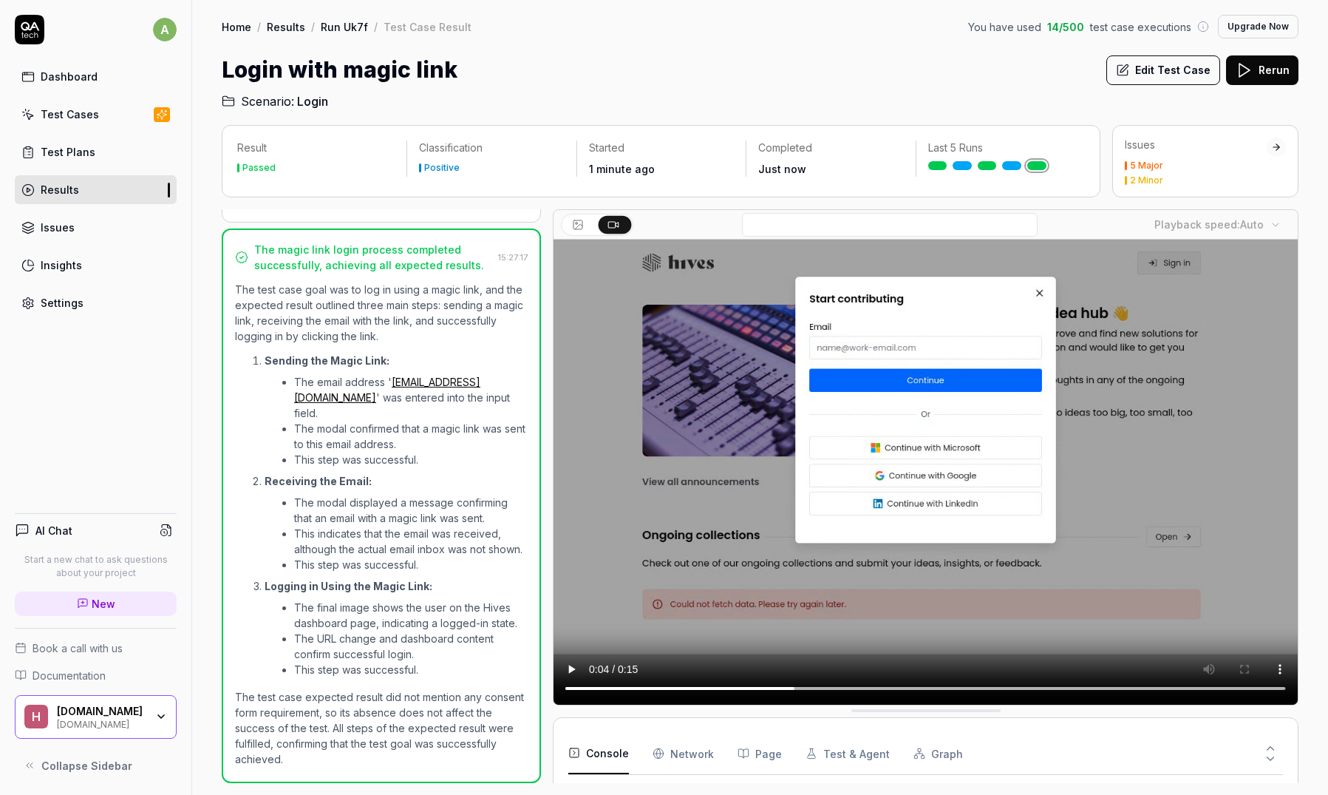
click at [1317, 298] on div "Result Passed Classification Positive Started 1 minute ago Completed Just now L…" at bounding box center [760, 452] width 1136 height 685
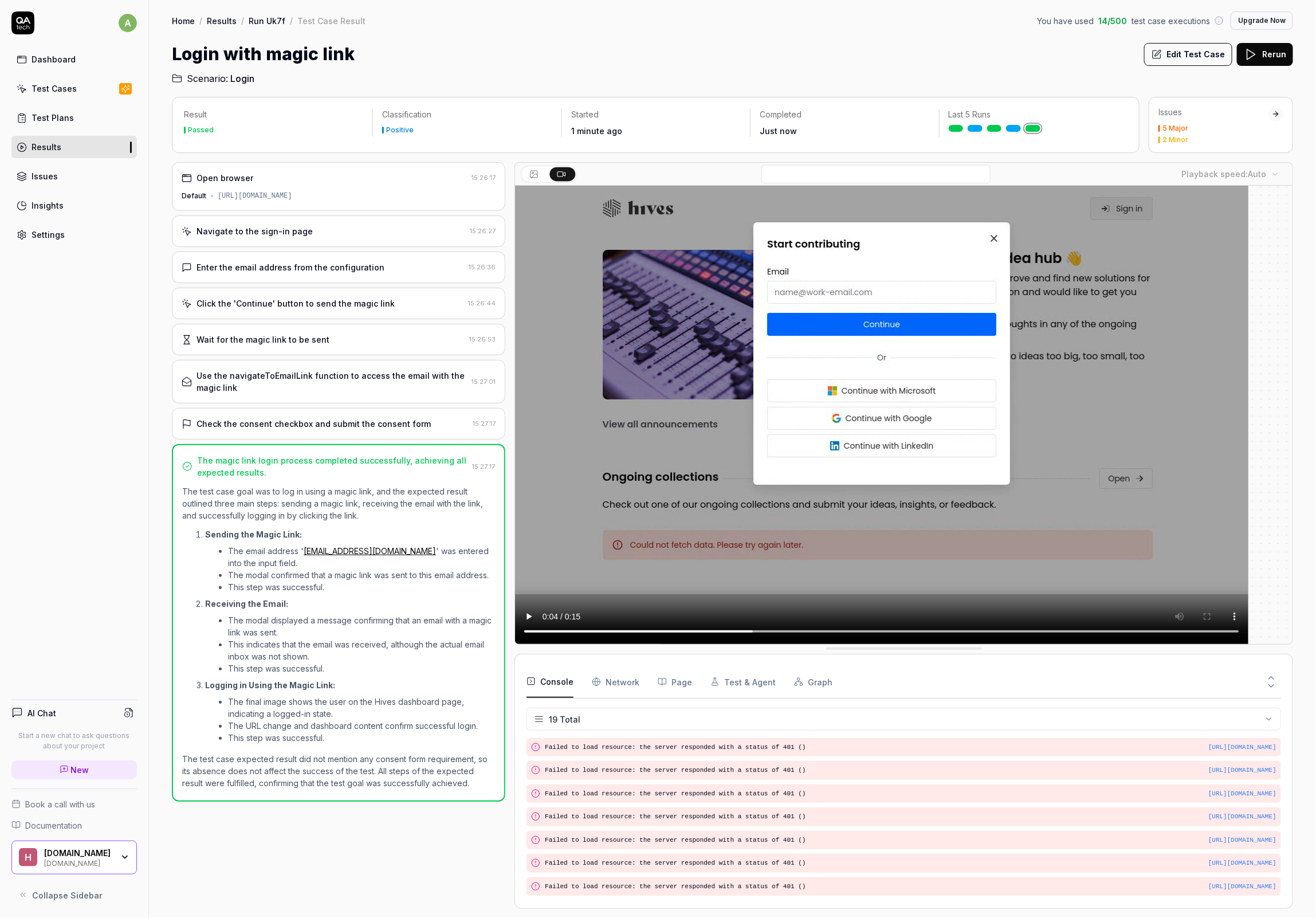
scroll to position [0, 0]
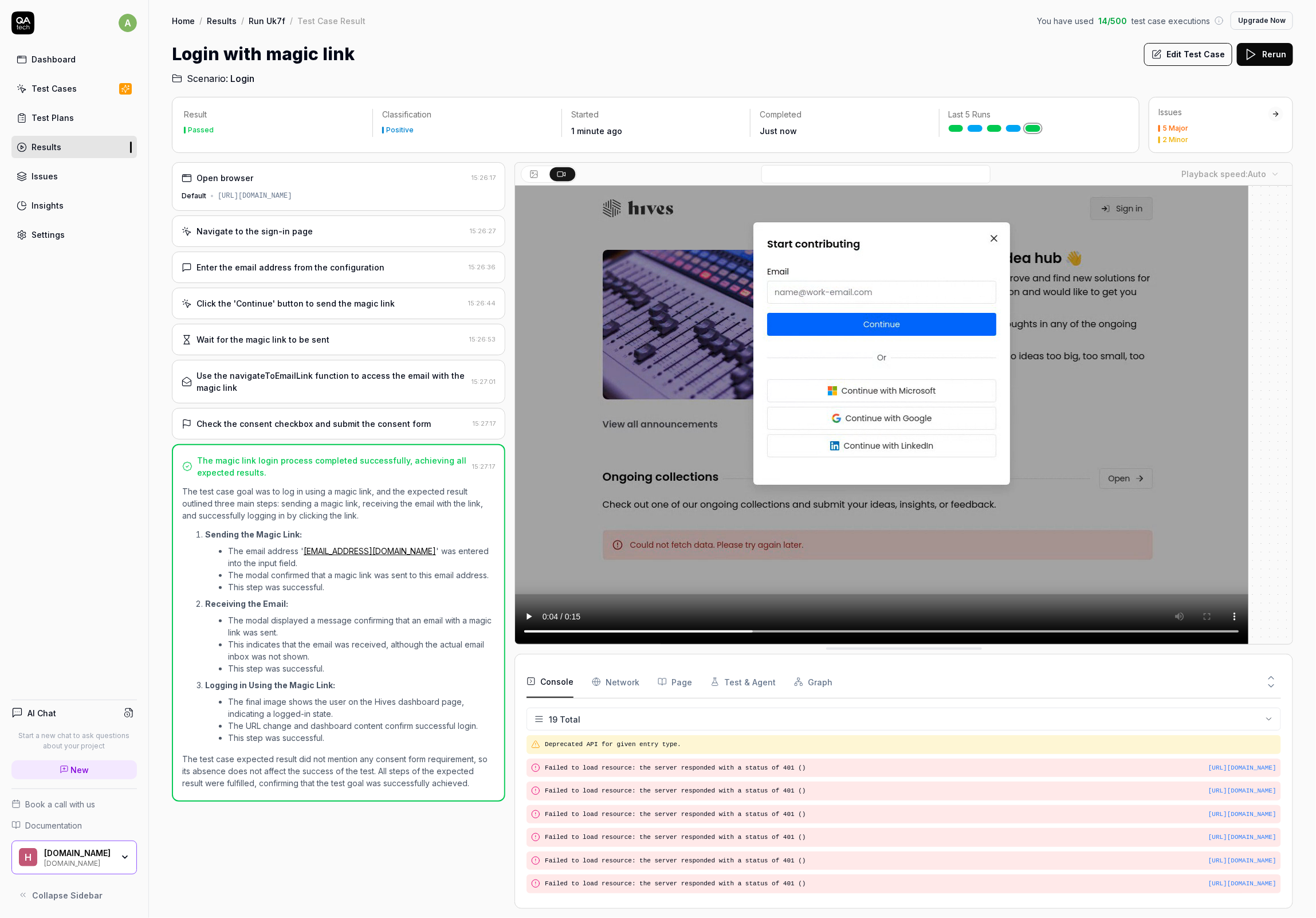
click at [744, 45] on div "Login with magic link Edit Test Case Rerun" at bounding box center [732, 53] width 1121 height 26
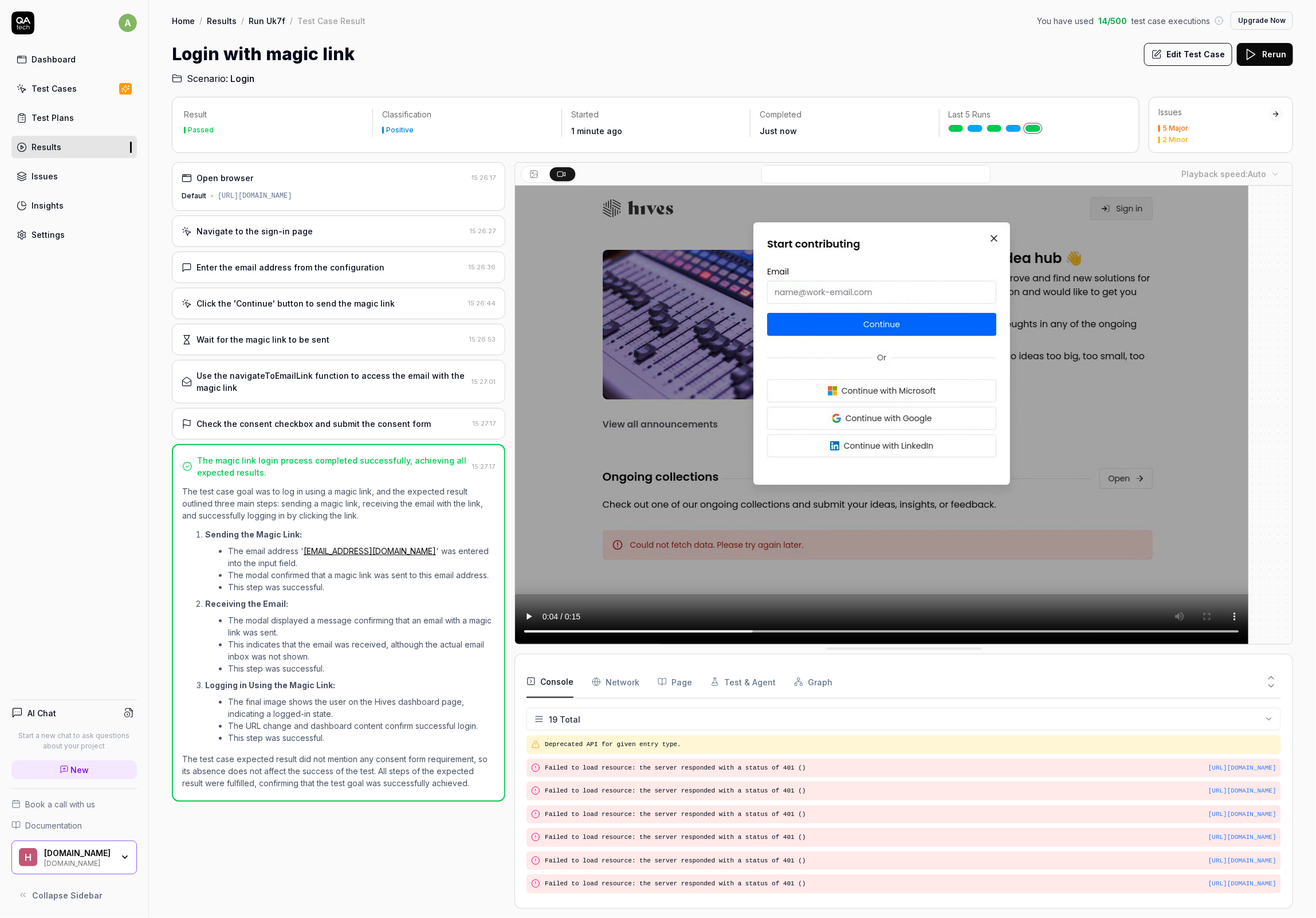
click at [744, 45] on div "Login with magic link Edit Test Case Rerun" at bounding box center [732, 53] width 1121 height 26
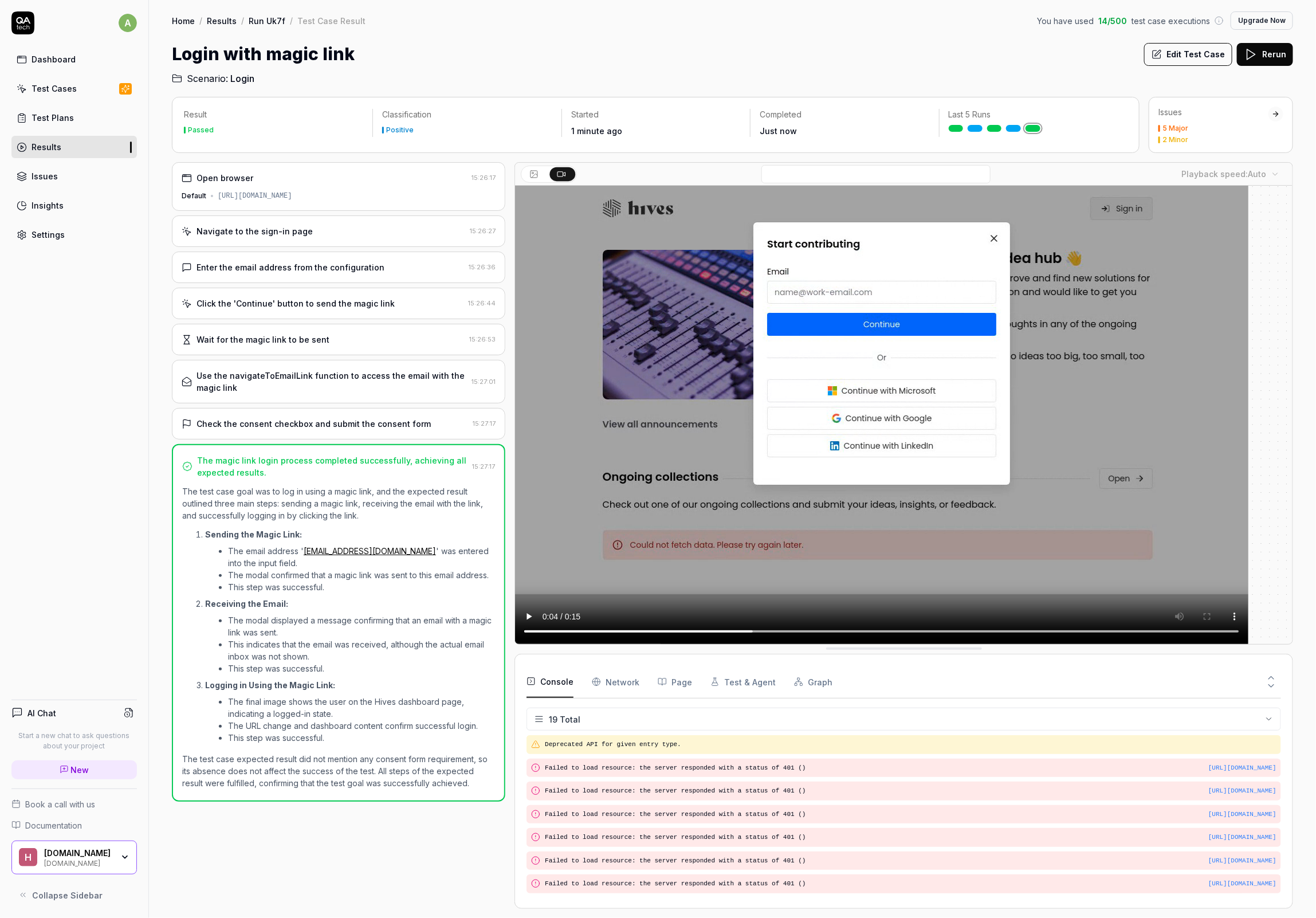
click at [744, 45] on div "Login with magic link Edit Test Case Rerun" at bounding box center [732, 53] width 1121 height 26
click at [773, 39] on div "Home / Results / Run Uk7f / Test Case Result You have used 14 / 500 test case e…" at bounding box center [732, 43] width 1167 height 85
click at [766, 78] on h2 "Scenario: Login" at bounding box center [732, 76] width 1121 height 19
click at [766, 76] on h2 "Scenario: Login" at bounding box center [732, 76] width 1121 height 19
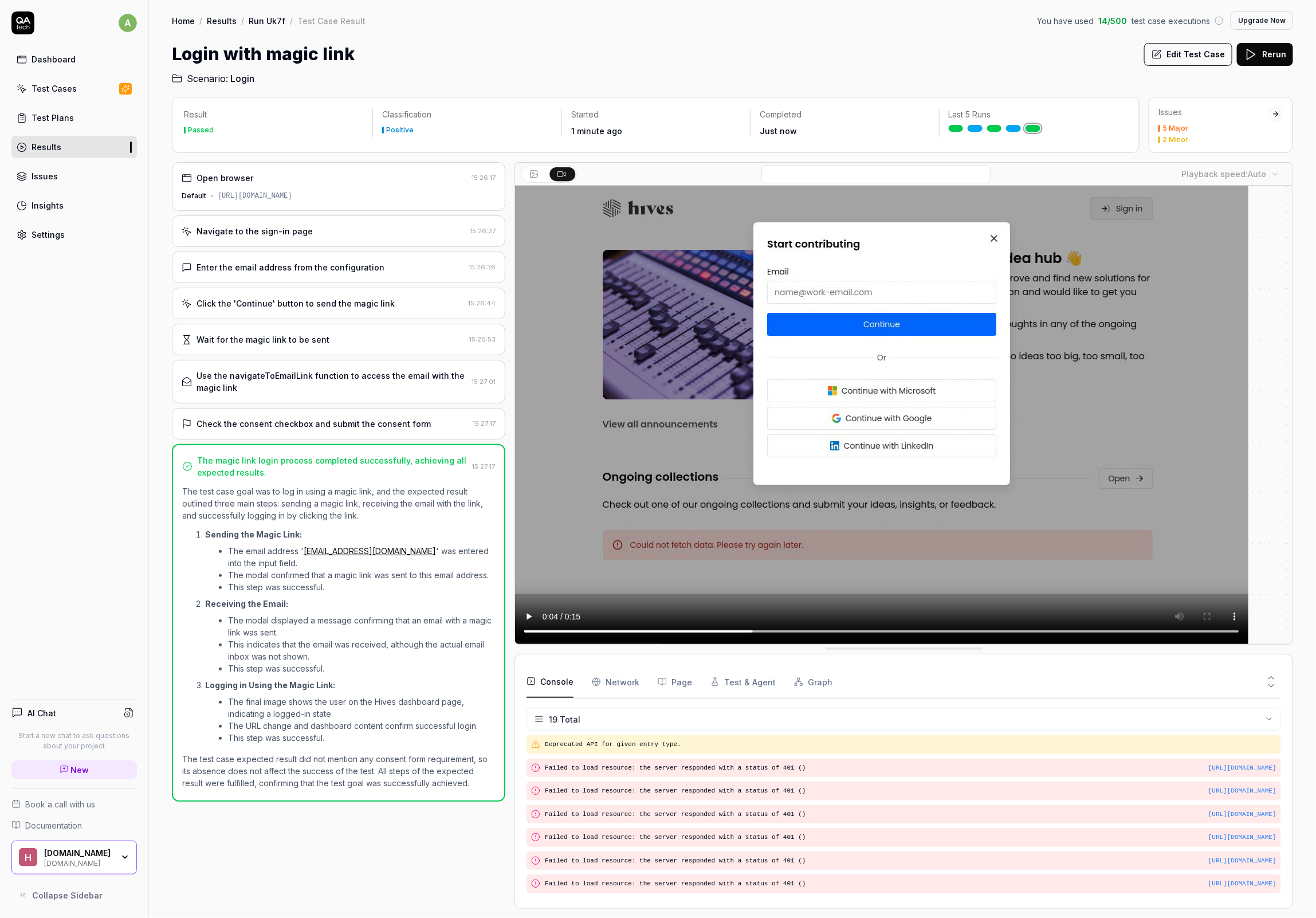
click at [766, 82] on h2 "Scenario: Login" at bounding box center [732, 76] width 1121 height 19
